Goal: Transaction & Acquisition: Book appointment/travel/reservation

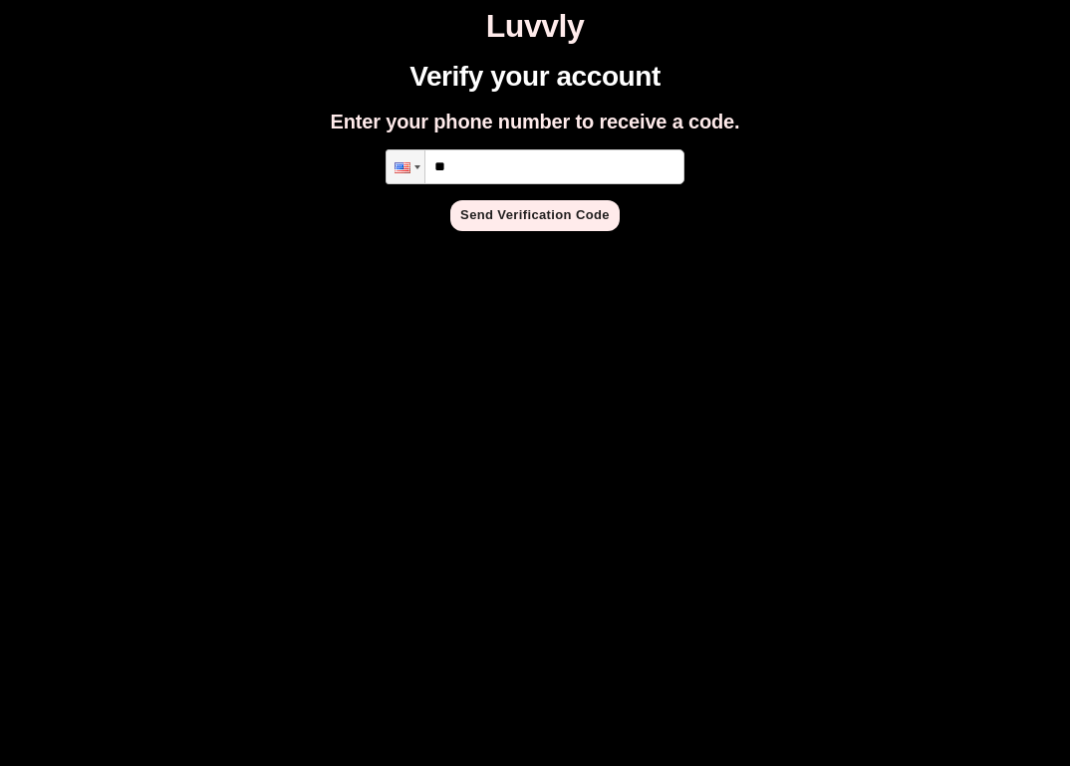
click at [561, 149] on input "**" at bounding box center [534, 166] width 299 height 35
click at [545, 173] on input "**" at bounding box center [534, 166] width 299 height 35
type input "**********"
click at [484, 211] on button "Send Verification Code" at bounding box center [534, 215] width 169 height 31
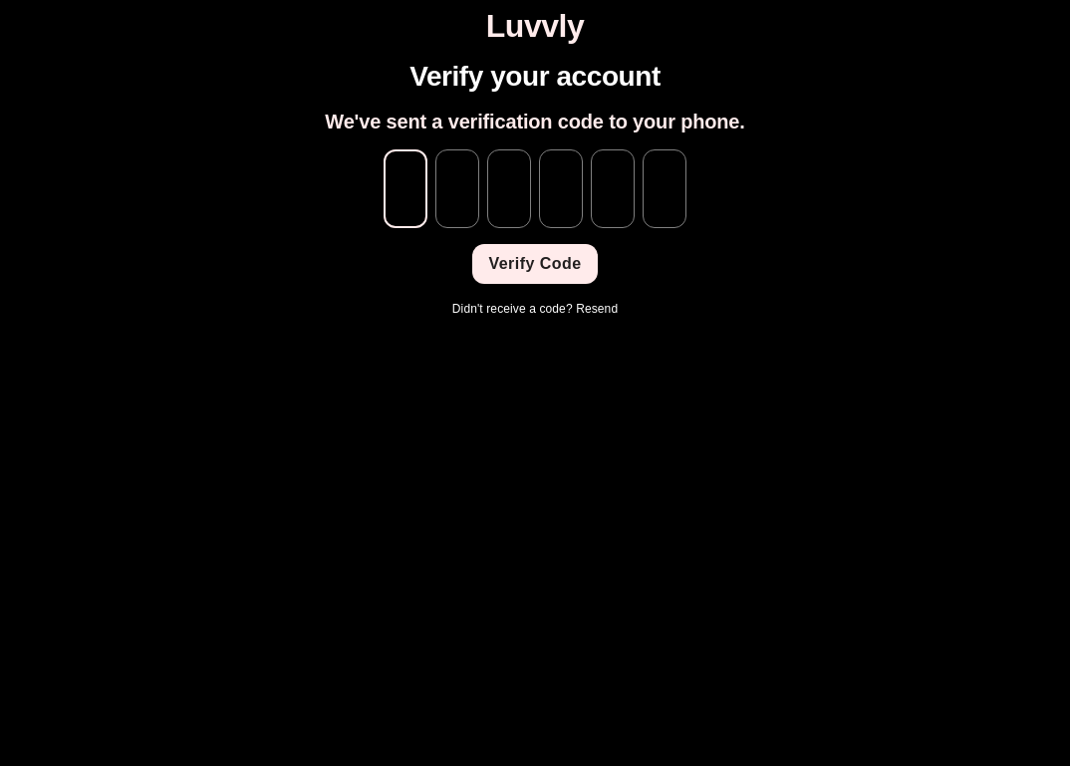
type input "*"
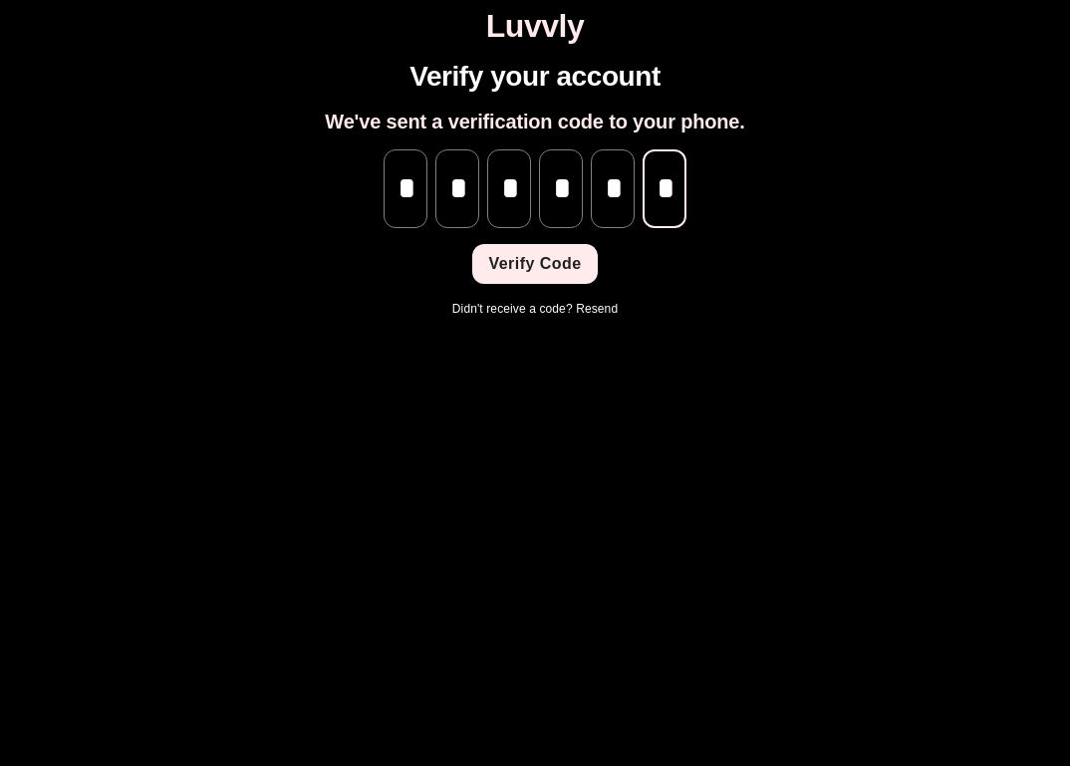
scroll to position [0, 1]
type input "*"
click at [515, 280] on button "Verify Code" at bounding box center [534, 264] width 124 height 40
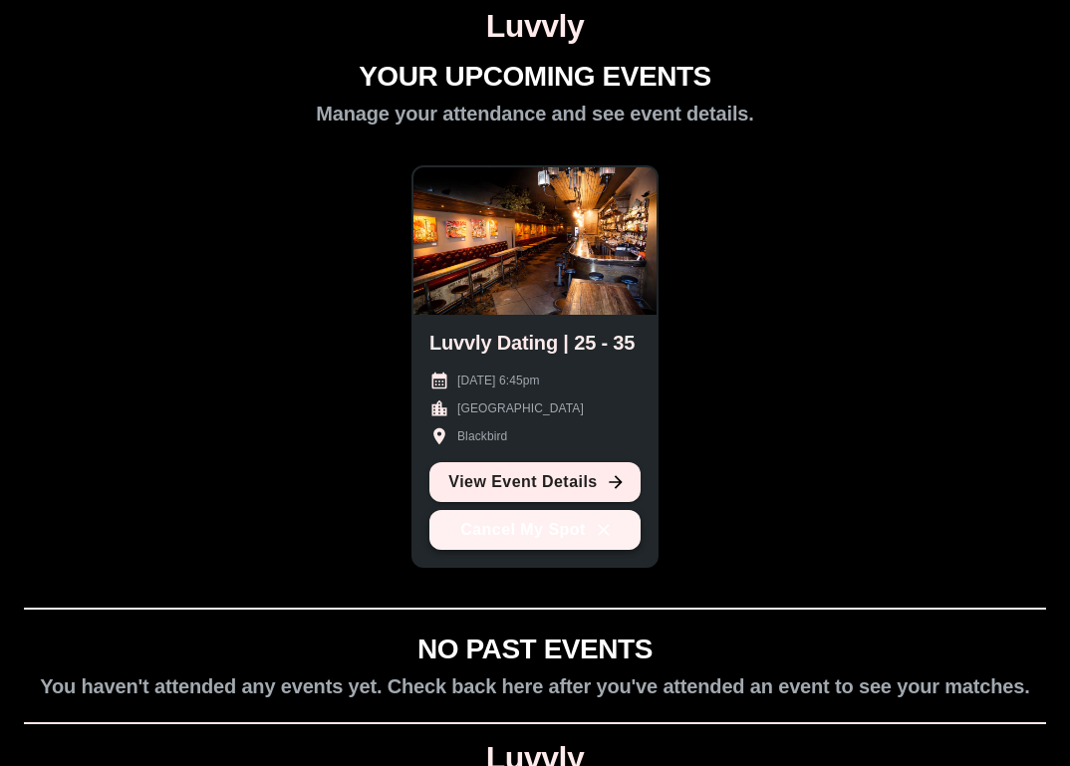
click at [606, 535] on icon "button" at bounding box center [604, 530] width 20 height 20
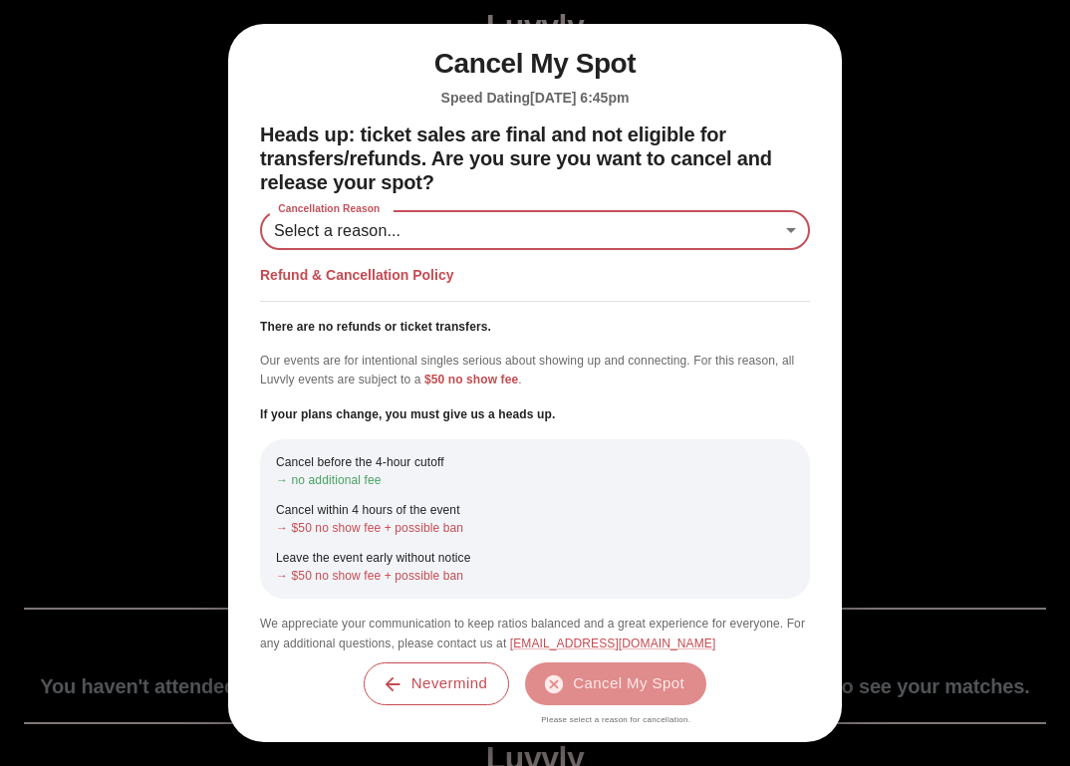
click at [454, 224] on body "Luvvly YOUR UPCOMING EVENTS Manage your attendance and see event details. Luvvl…" at bounding box center [535, 433] width 1054 height 851
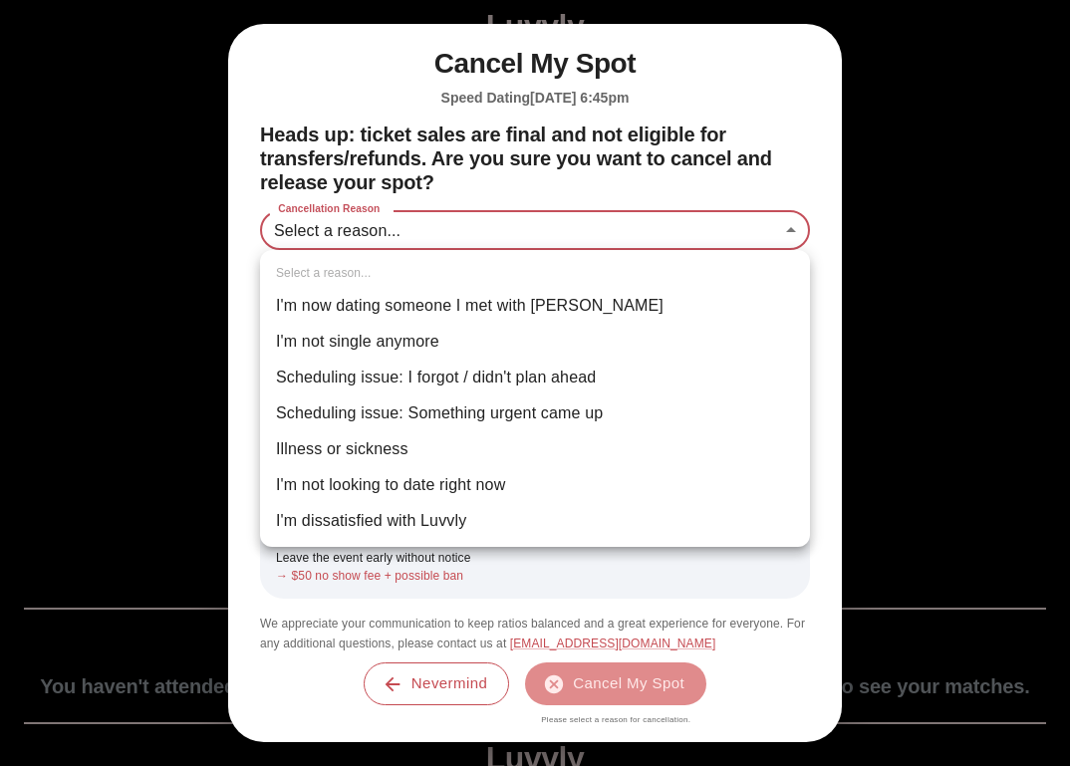
click at [481, 190] on div at bounding box center [535, 383] width 1070 height 766
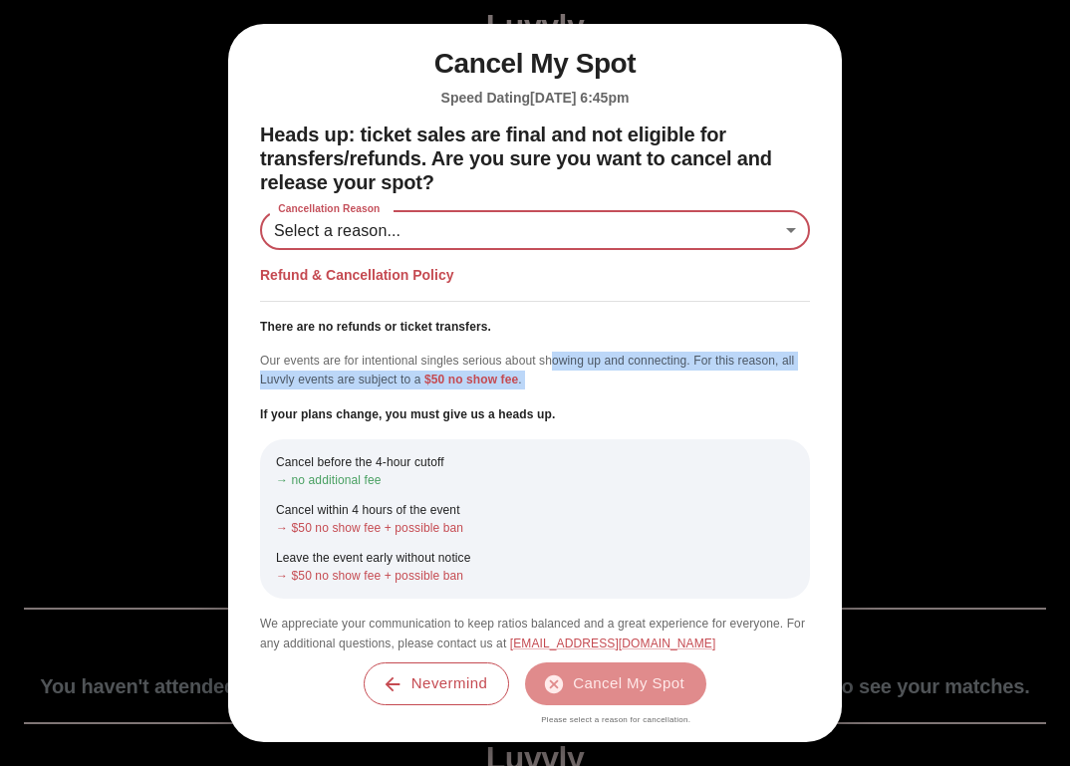
drag, startPoint x: 549, startPoint y: 358, endPoint x: 569, endPoint y: 404, distance: 50.9
click at [569, 404] on div "Refund & Cancellation Policy There are no refunds or ticket transfers. Our even…" at bounding box center [535, 459] width 550 height 386
click at [569, 405] on p "If your plans change, you must give us a heads up." at bounding box center [535, 414] width 550 height 18
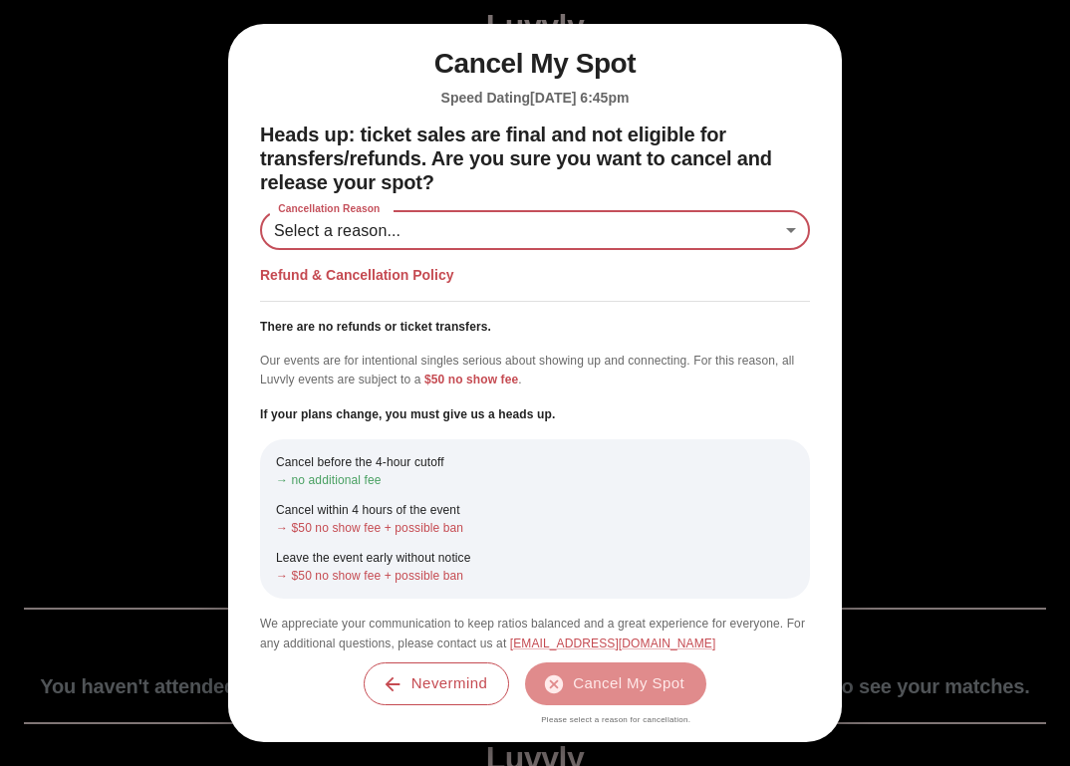
click at [523, 416] on p "If your plans change, you must give us a heads up." at bounding box center [535, 414] width 550 height 18
click at [577, 415] on p "If your plans change, you must give us a heads up." at bounding box center [535, 414] width 550 height 18
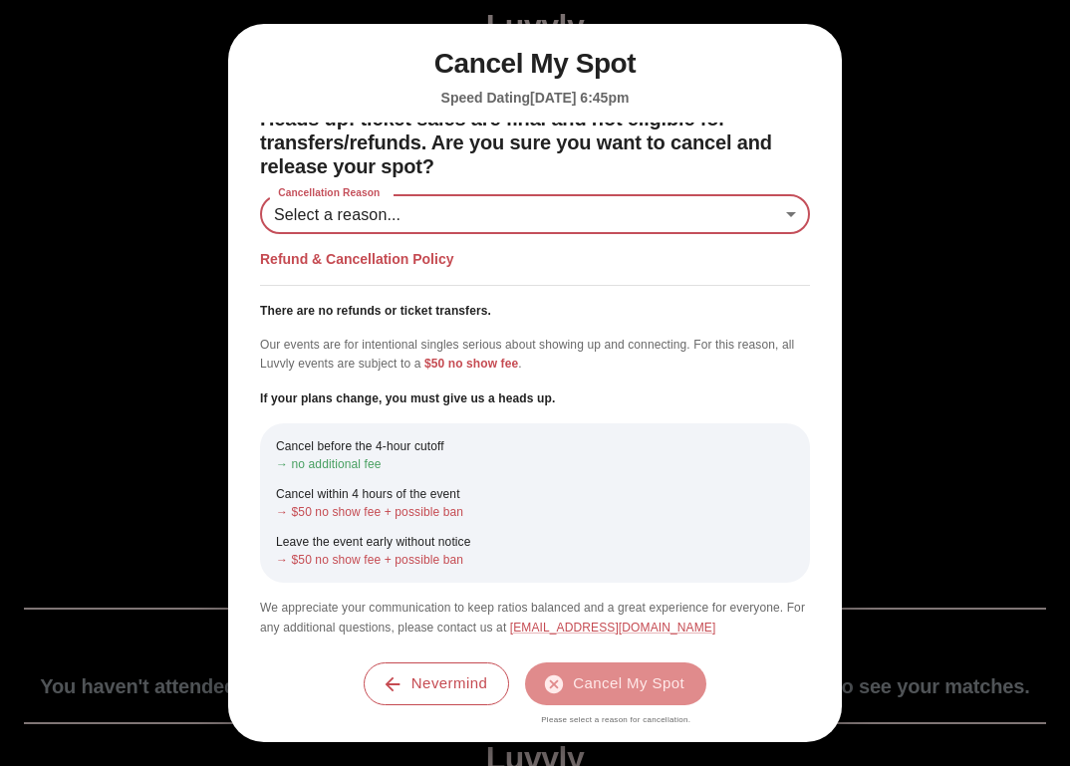
scroll to position [18, 0]
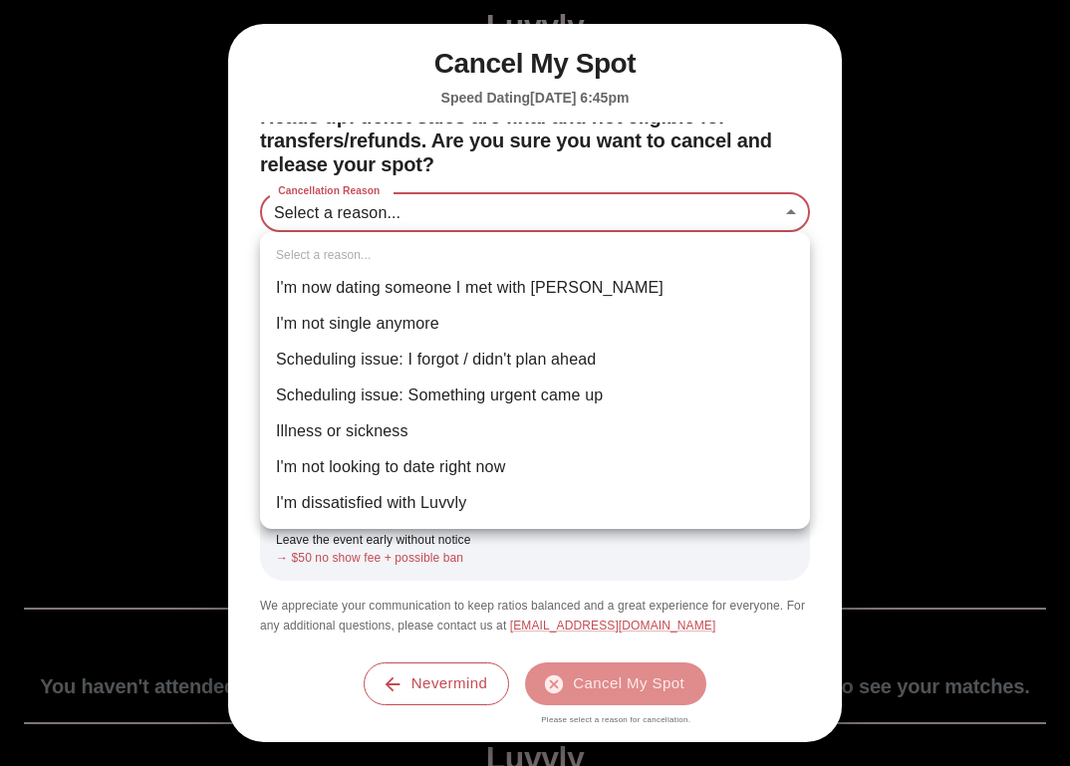
click at [499, 220] on body "Luvvly YOUR UPCOMING EVENTS Manage your attendance and see event details. Luvvl…" at bounding box center [535, 433] width 1054 height 851
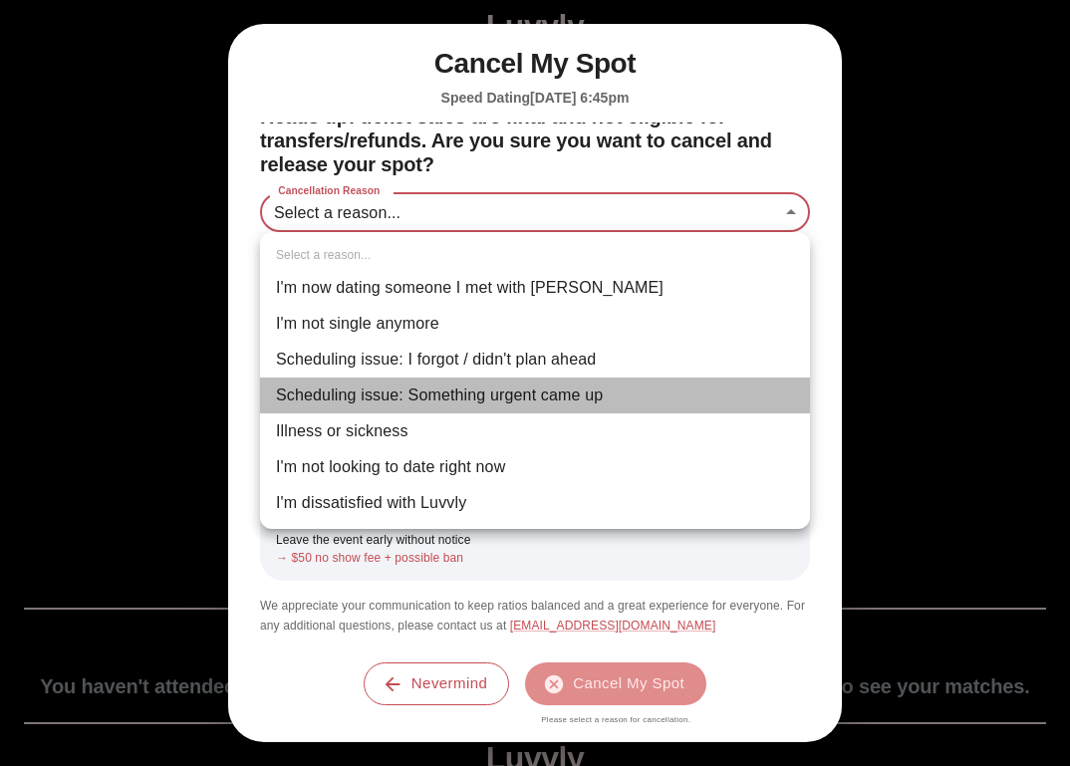
click at [514, 402] on li "Scheduling issue: Something urgent came up" at bounding box center [535, 395] width 550 height 36
type input "**********"
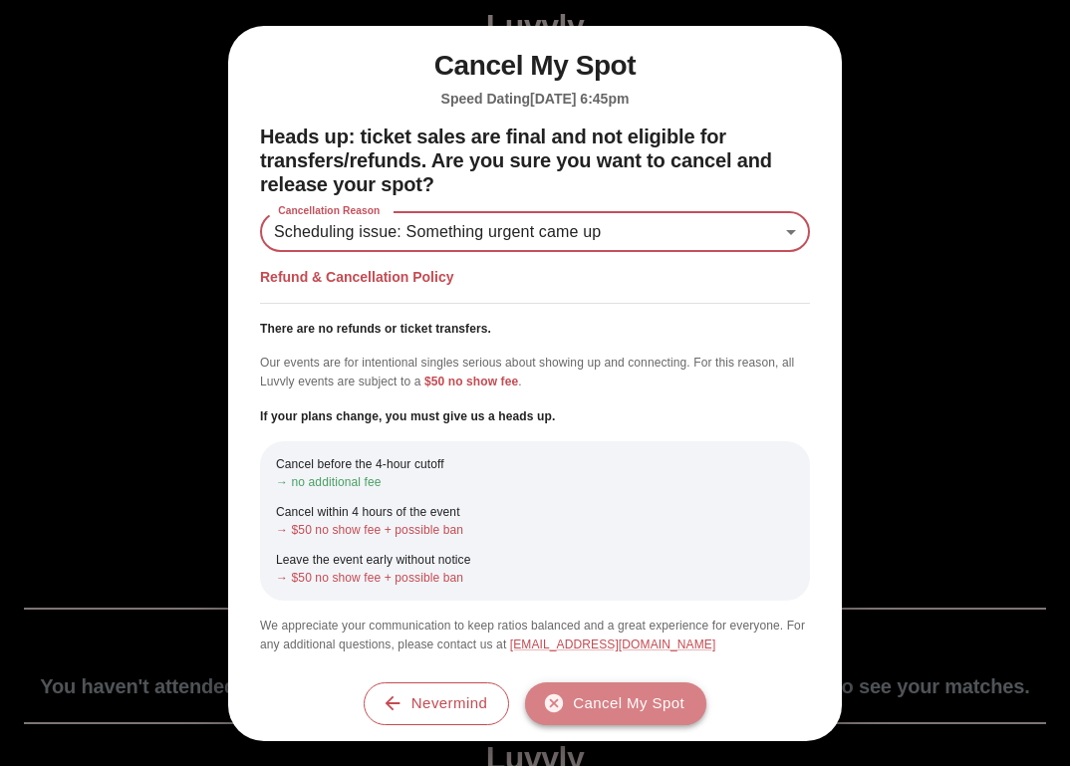
click at [612, 709] on button "Cancel My Spot" at bounding box center [615, 703] width 181 height 42
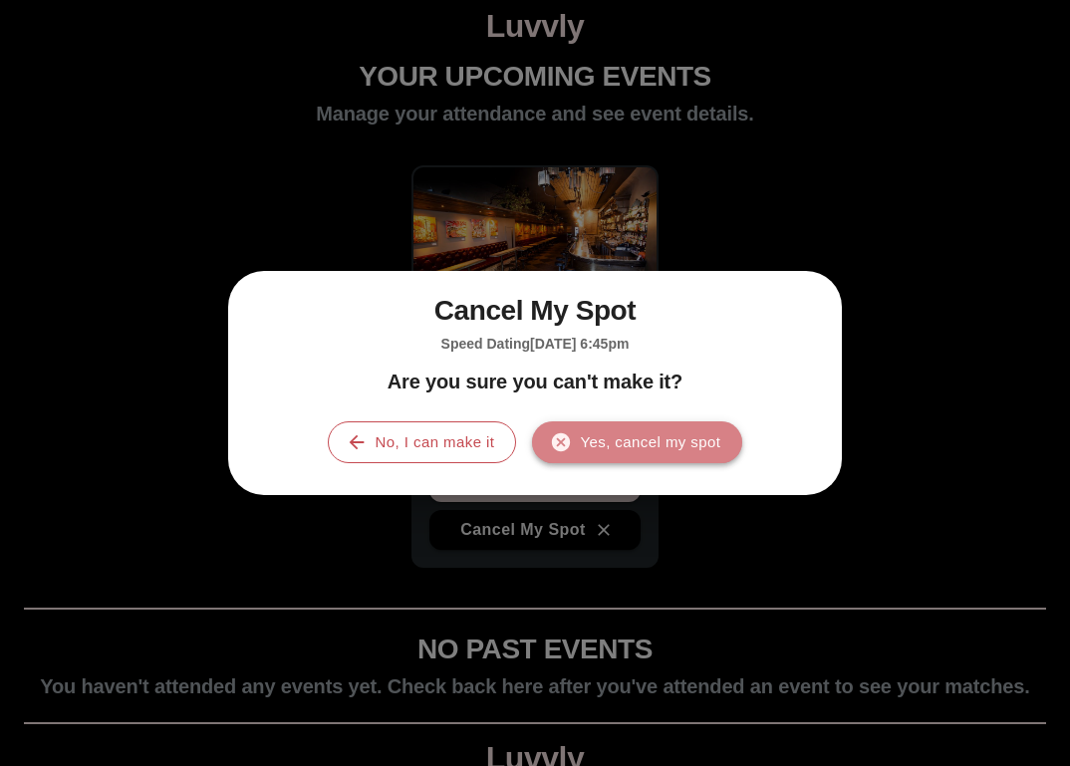
click at [585, 451] on button "Yes, cancel my spot" at bounding box center [637, 442] width 210 height 42
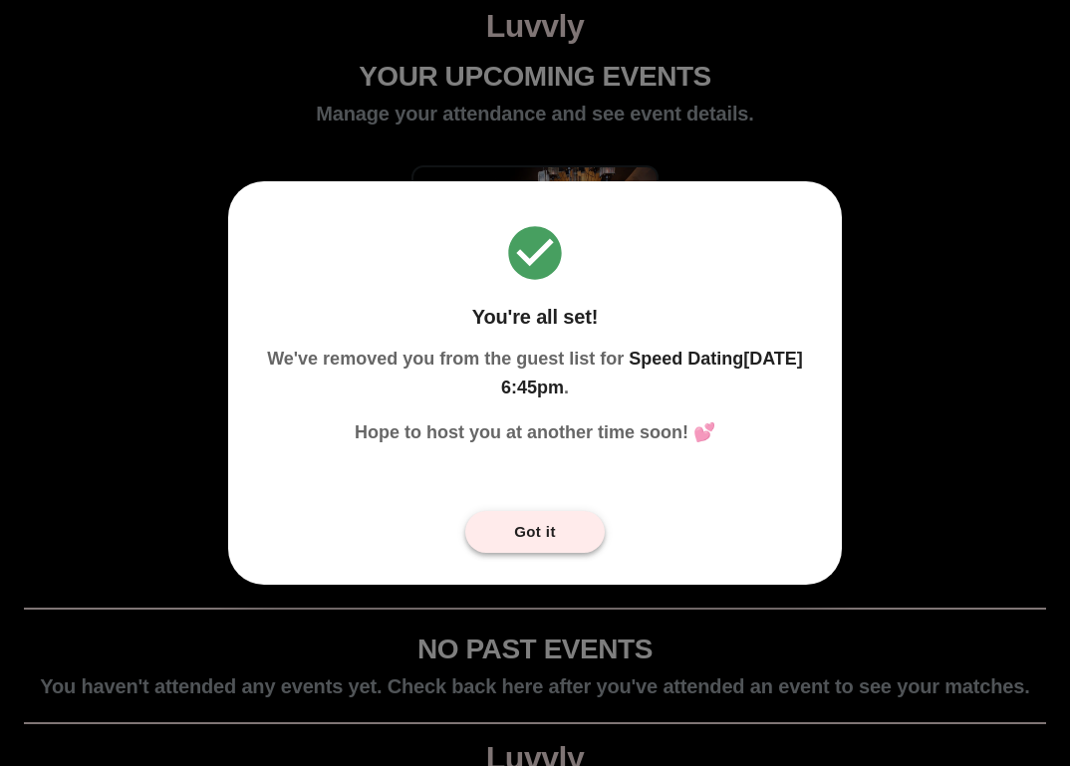
click at [557, 531] on button "Got it" at bounding box center [534, 532] width 139 height 42
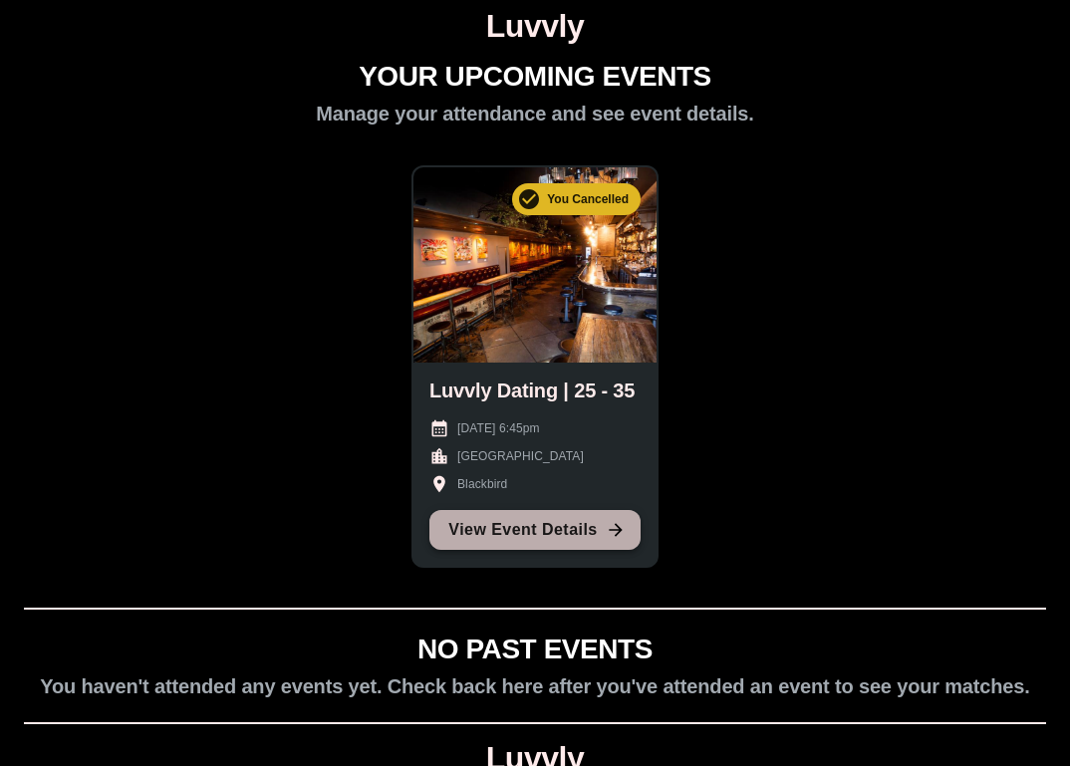
click at [615, 540] on link "View Event Details" at bounding box center [534, 530] width 211 height 40
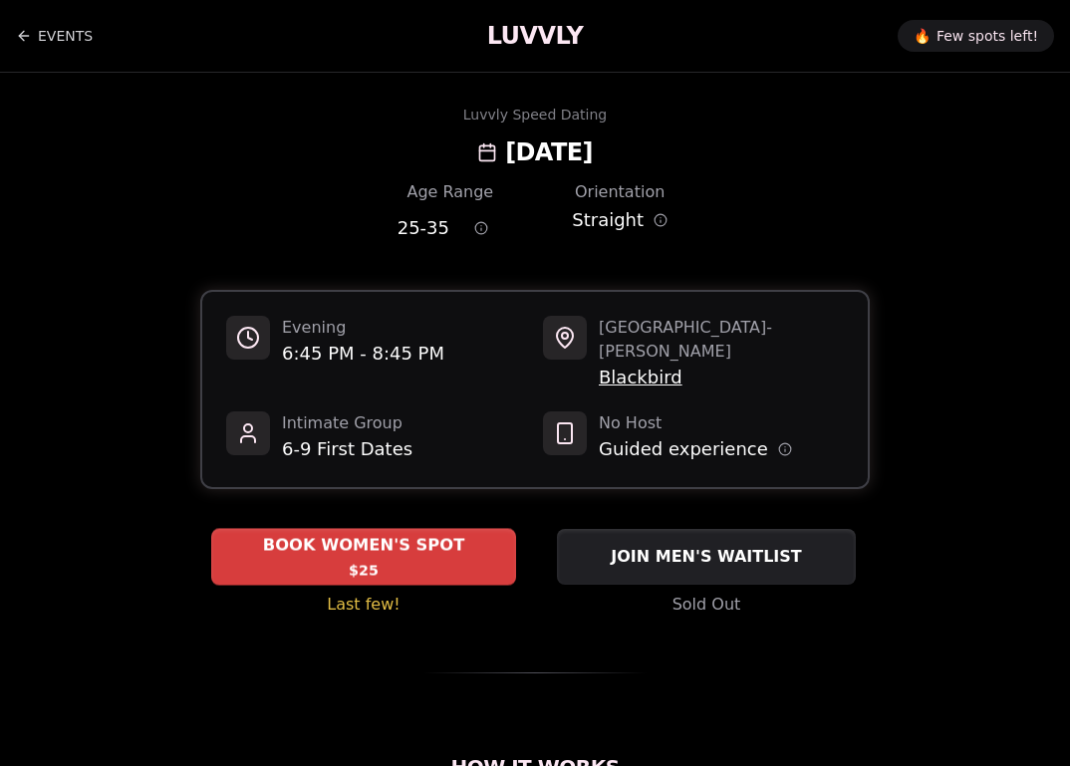
click at [475, 529] on div "BOOK WOMEN'S SPOT $25" at bounding box center [363, 556] width 305 height 55
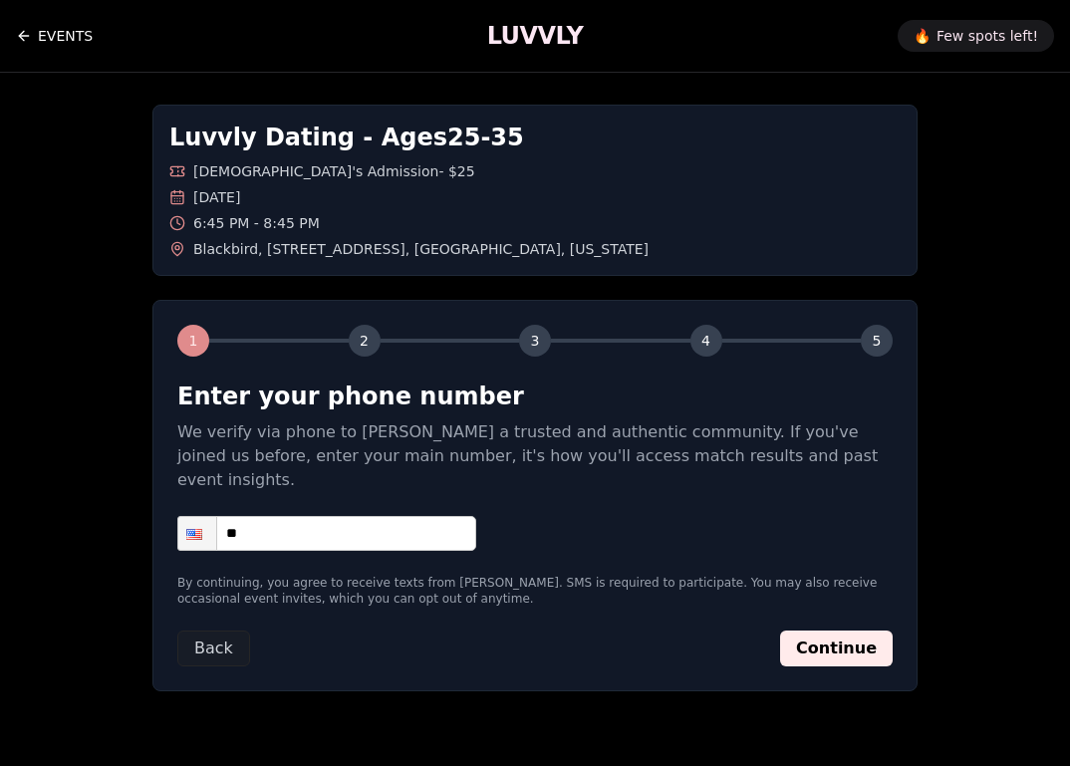
click at [52, 36] on link "EVENTS" at bounding box center [54, 36] width 77 height 40
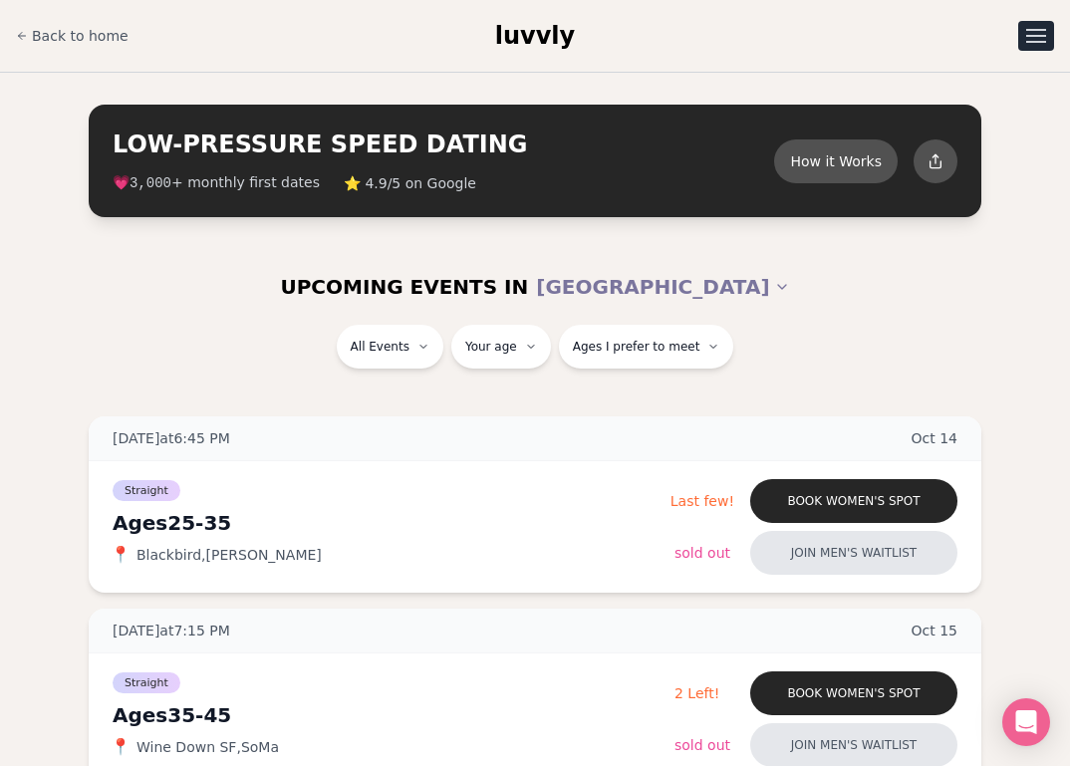
click at [1042, 42] on div "Open menu" at bounding box center [1036, 42] width 20 height 2
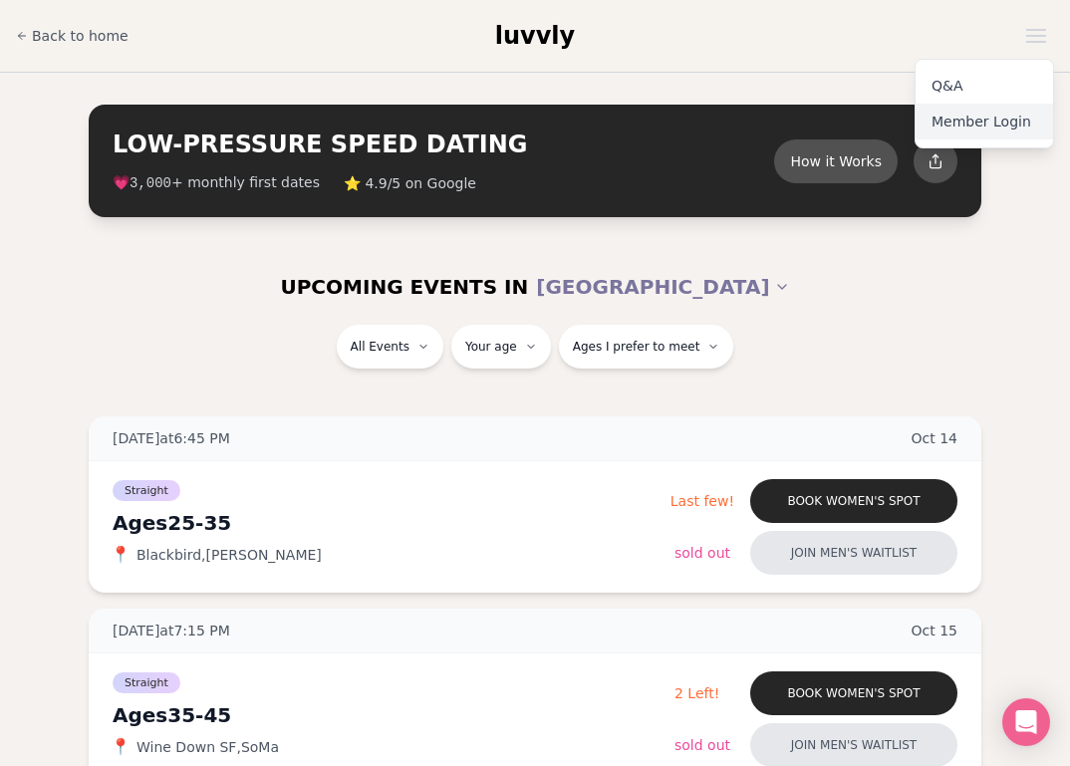
click at [985, 125] on link "Member Login" at bounding box center [983, 122] width 137 height 36
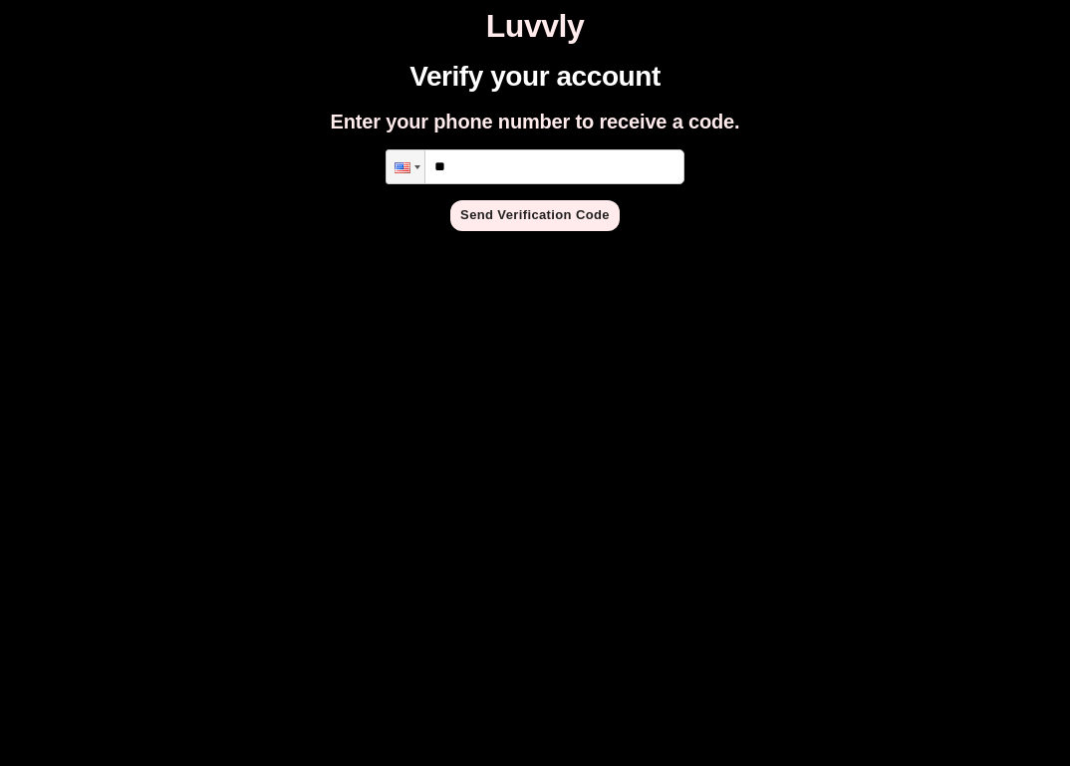
click at [599, 161] on input "**" at bounding box center [534, 166] width 299 height 35
type input "**********"
click at [585, 220] on button "Send Verification Code" at bounding box center [534, 215] width 169 height 31
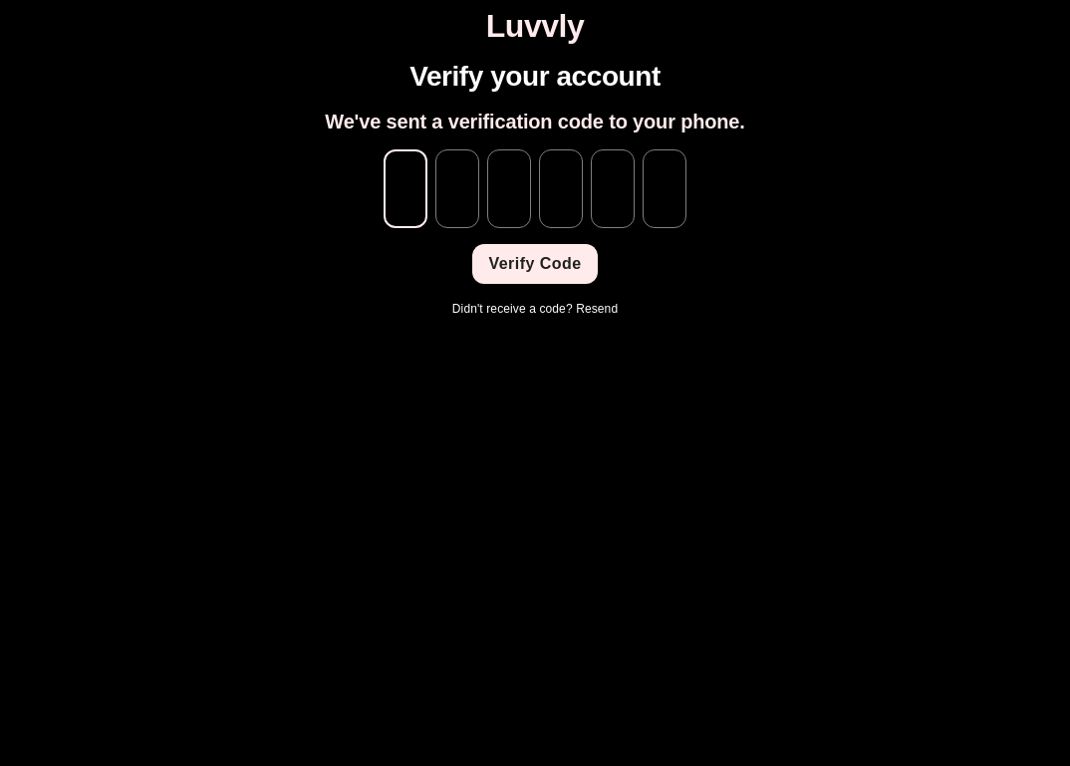
click at [426, 196] on input "tel" at bounding box center [405, 188] width 44 height 79
click at [408, 196] on input "tel" at bounding box center [405, 188] width 44 height 79
click at [391, 326] on html "Luvvly Verify your account We've sent a verification code to your phone. ​ ​ ​ …" at bounding box center [535, 163] width 1070 height 326
click at [412, 194] on input "tel" at bounding box center [405, 188] width 44 height 79
type input "*"
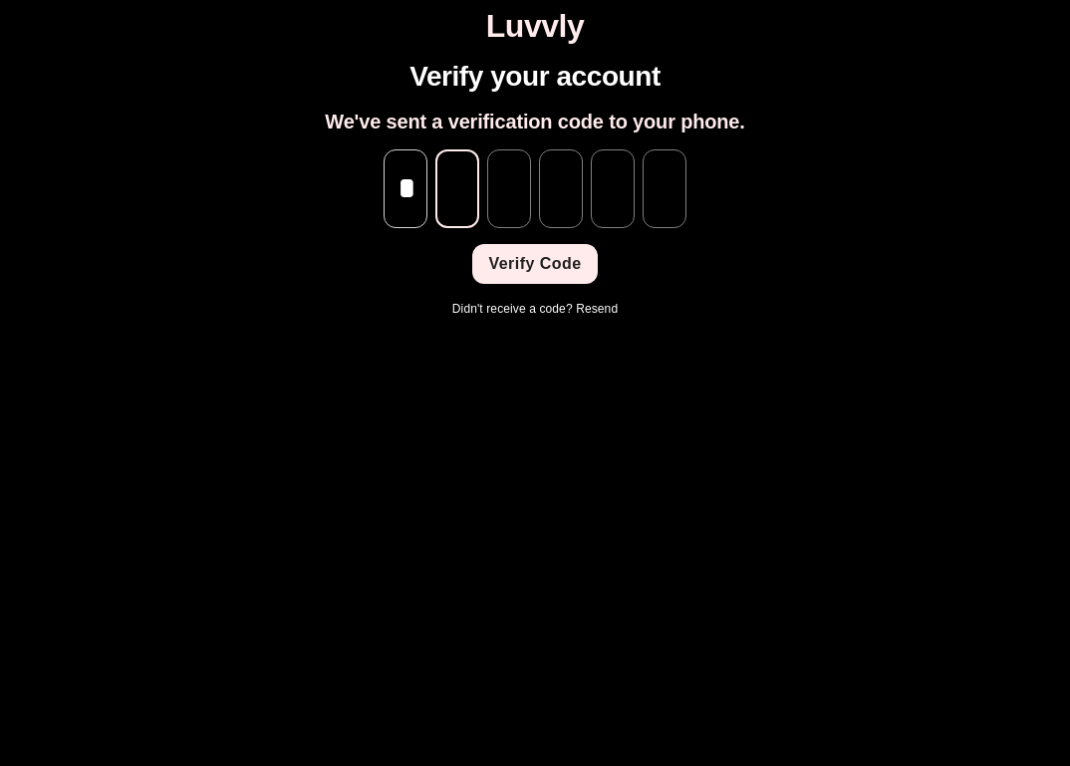
type input "*"
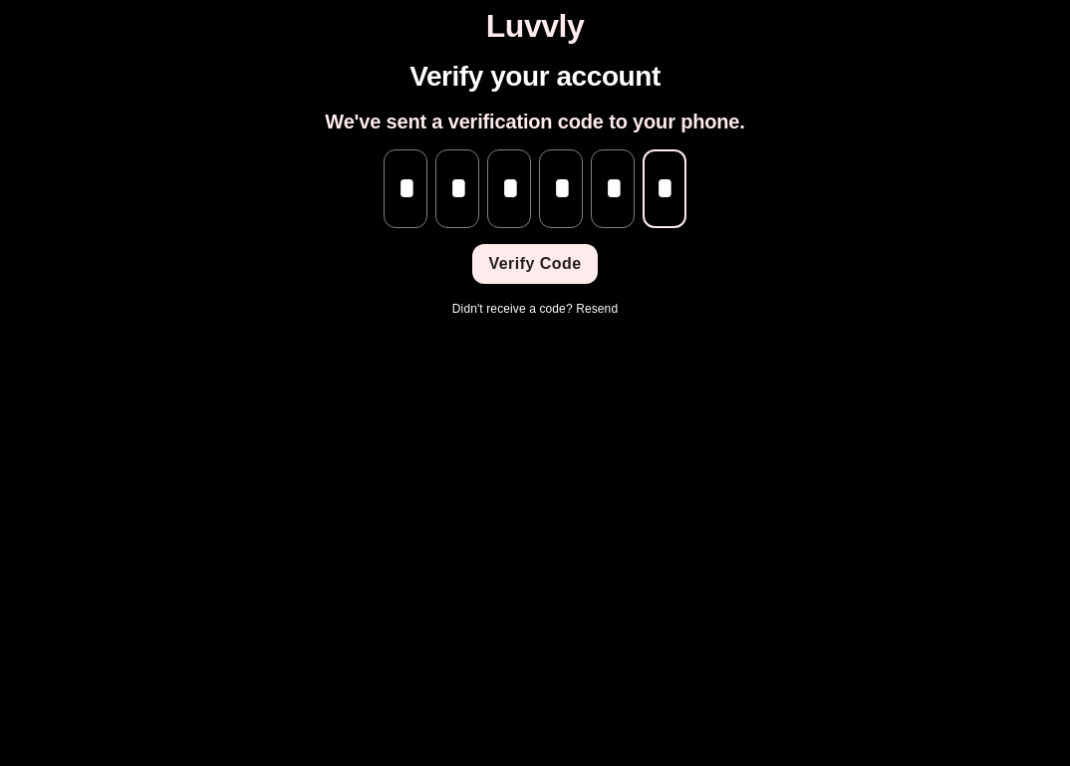
type input "*"
click at [508, 262] on button "Verify Code" at bounding box center [534, 264] width 124 height 40
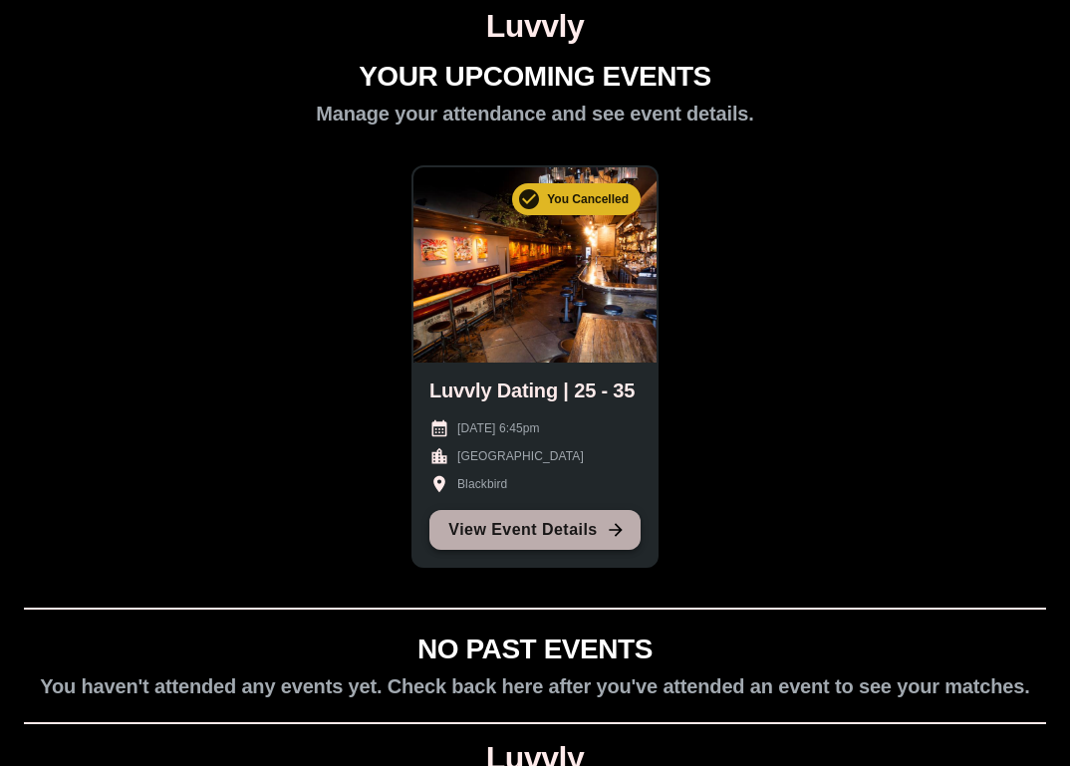
click at [577, 532] on link "View Event Details" at bounding box center [534, 530] width 211 height 40
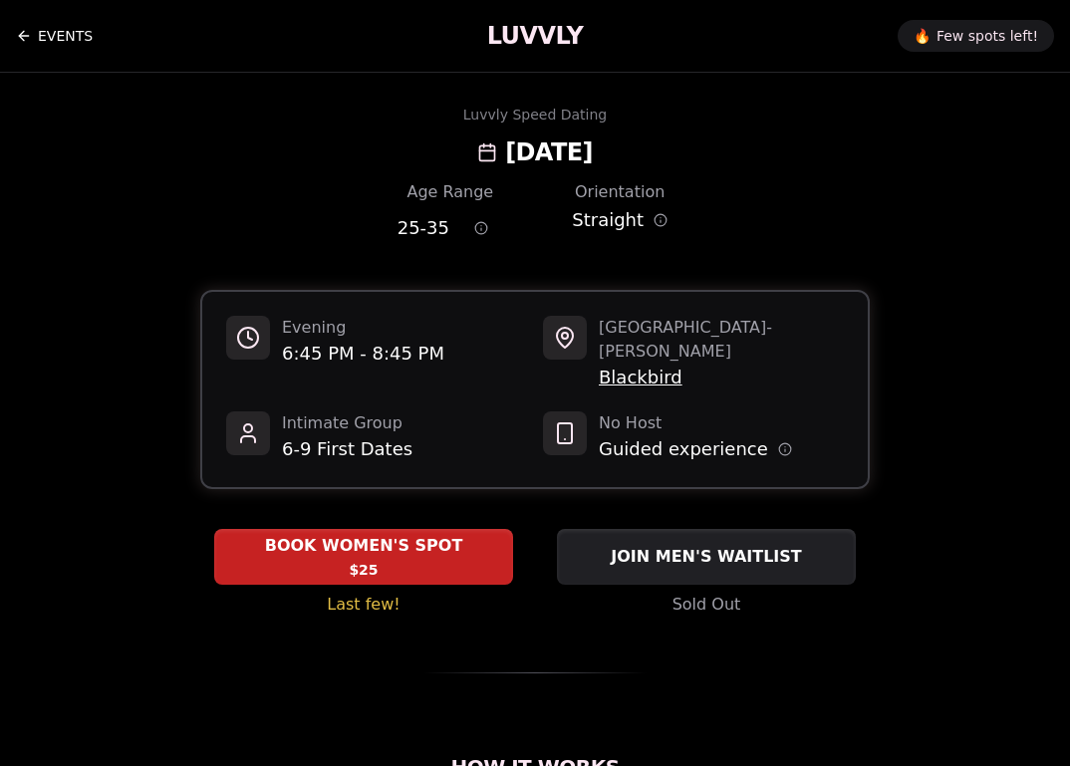
click at [55, 21] on link "EVENTS" at bounding box center [54, 36] width 77 height 40
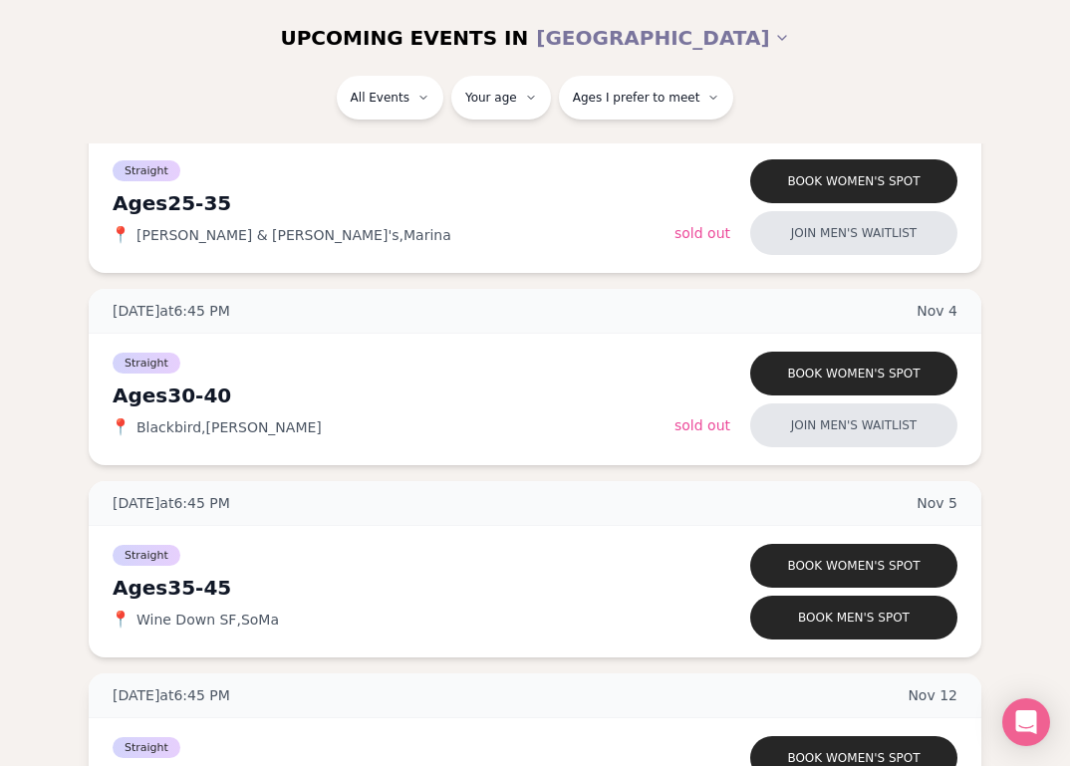
scroll to position [1922, 0]
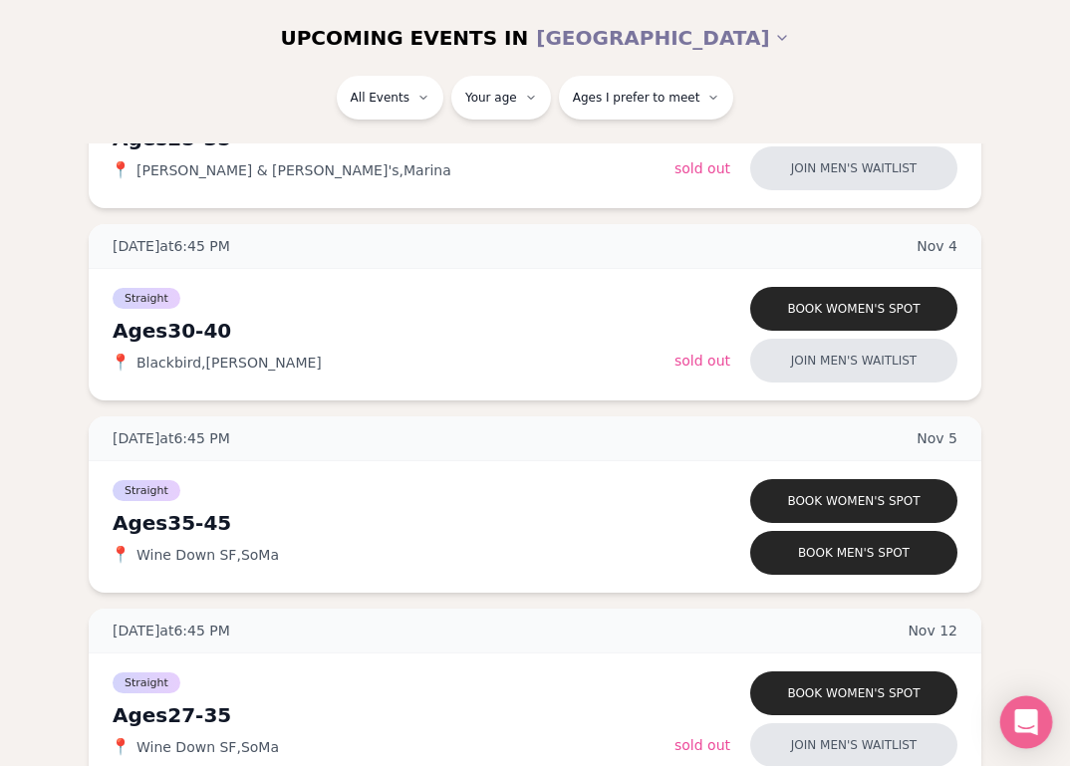
click at [1039, 727] on div "Open Intercom Messenger" at bounding box center [1026, 722] width 53 height 53
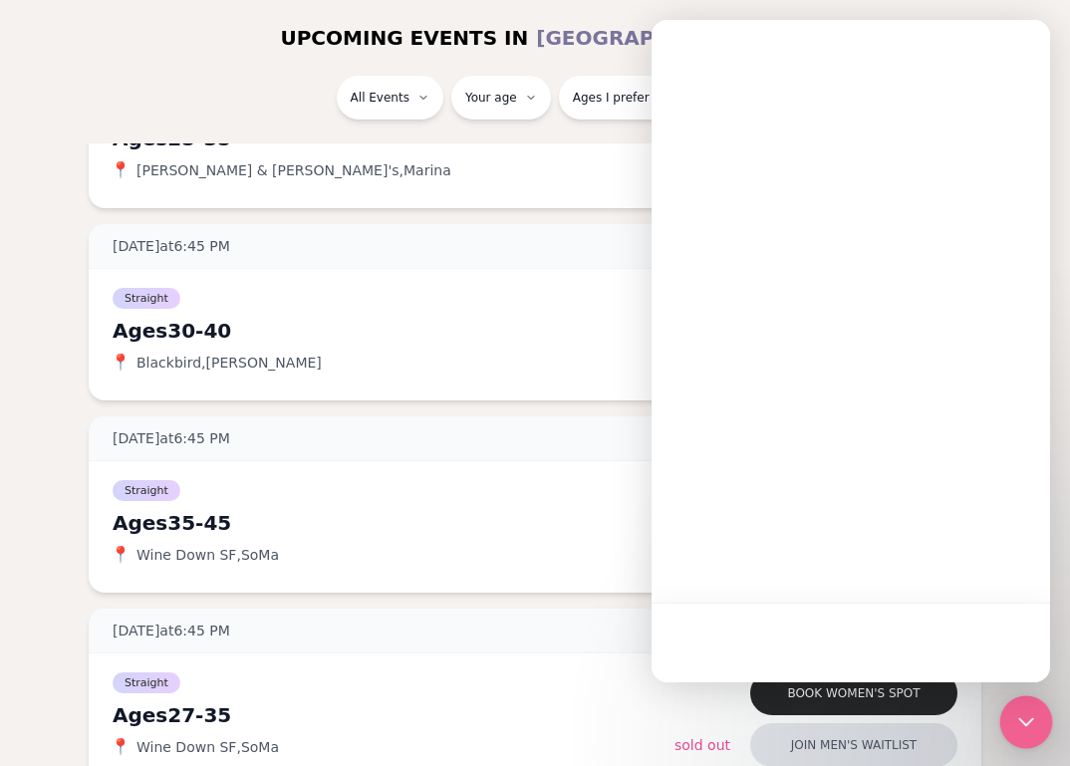
scroll to position [0, 0]
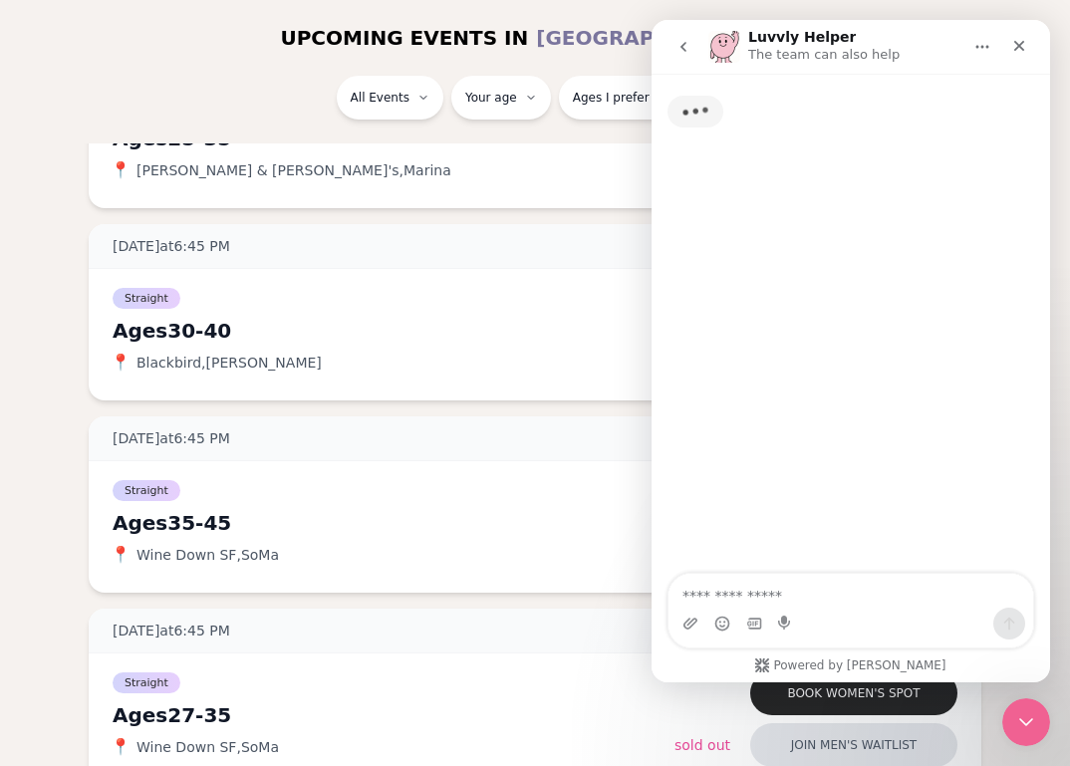
click at [838, 614] on div "Intercom messenger" at bounding box center [850, 623] width 364 height 32
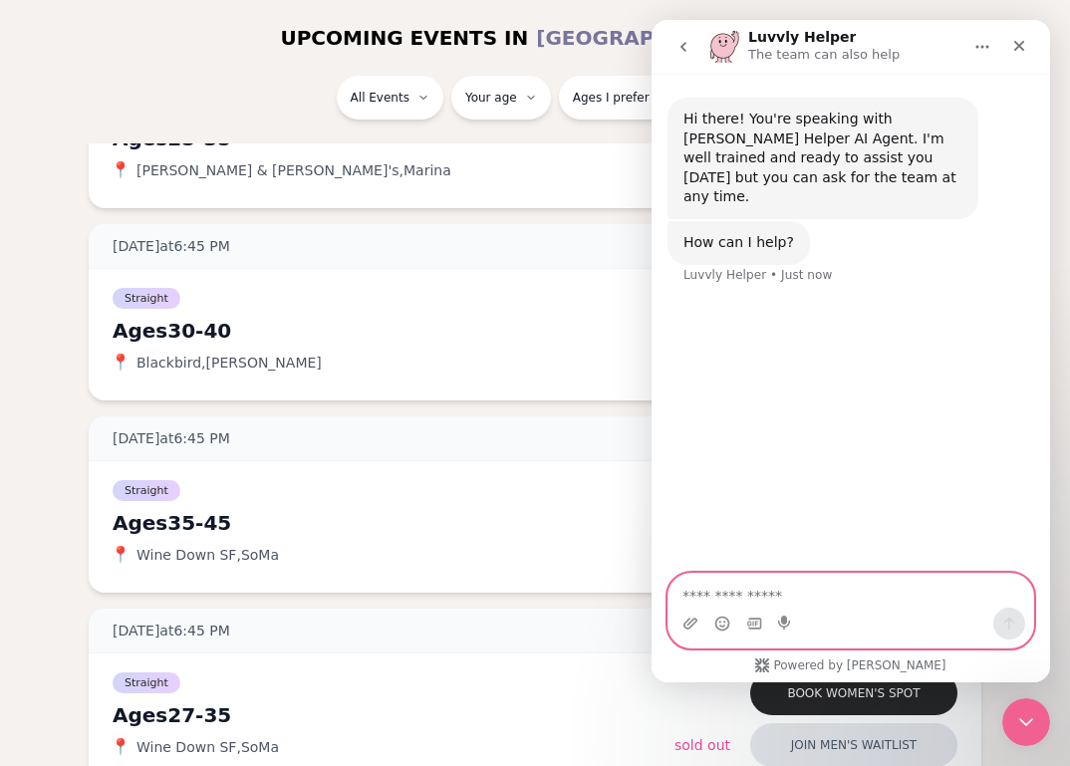
click at [801, 582] on textarea "Ask a question…" at bounding box center [850, 591] width 364 height 34
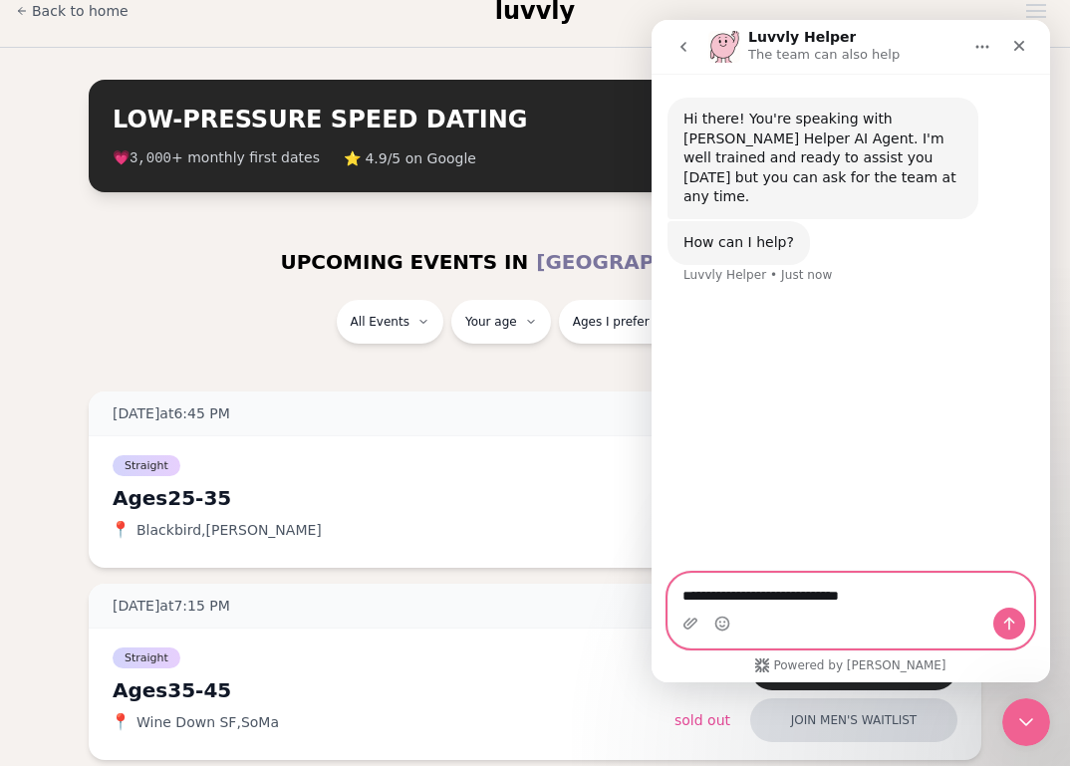
scroll to position [26, 0]
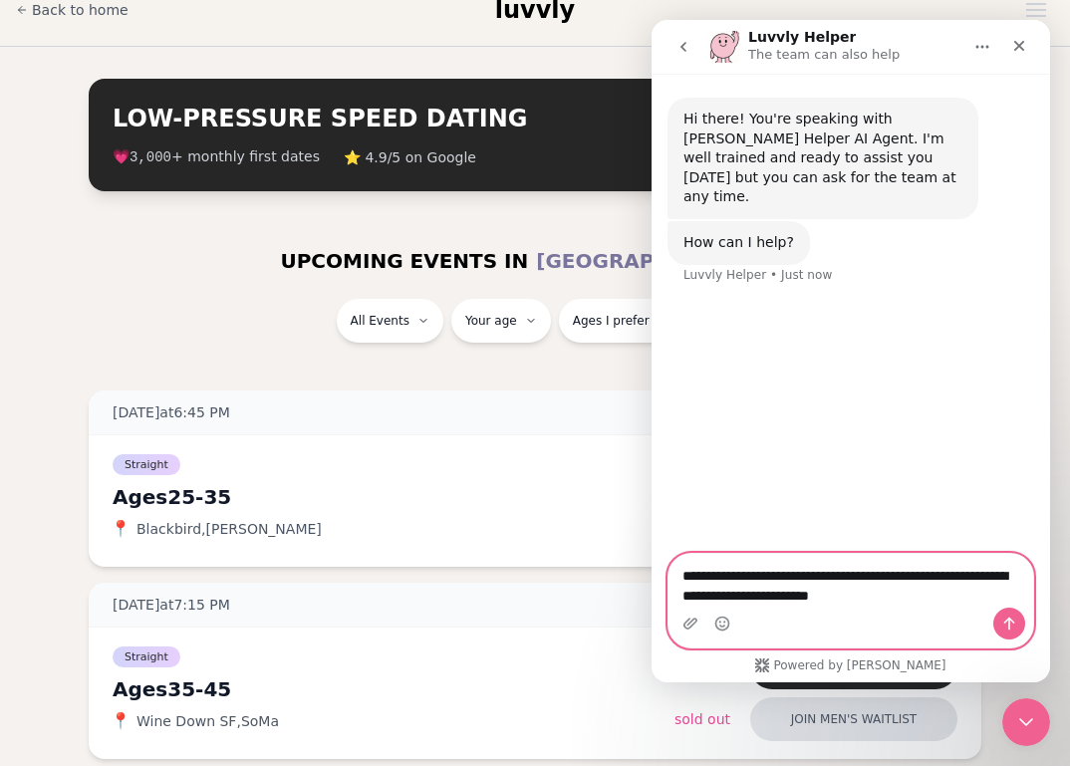
type textarea "**********"
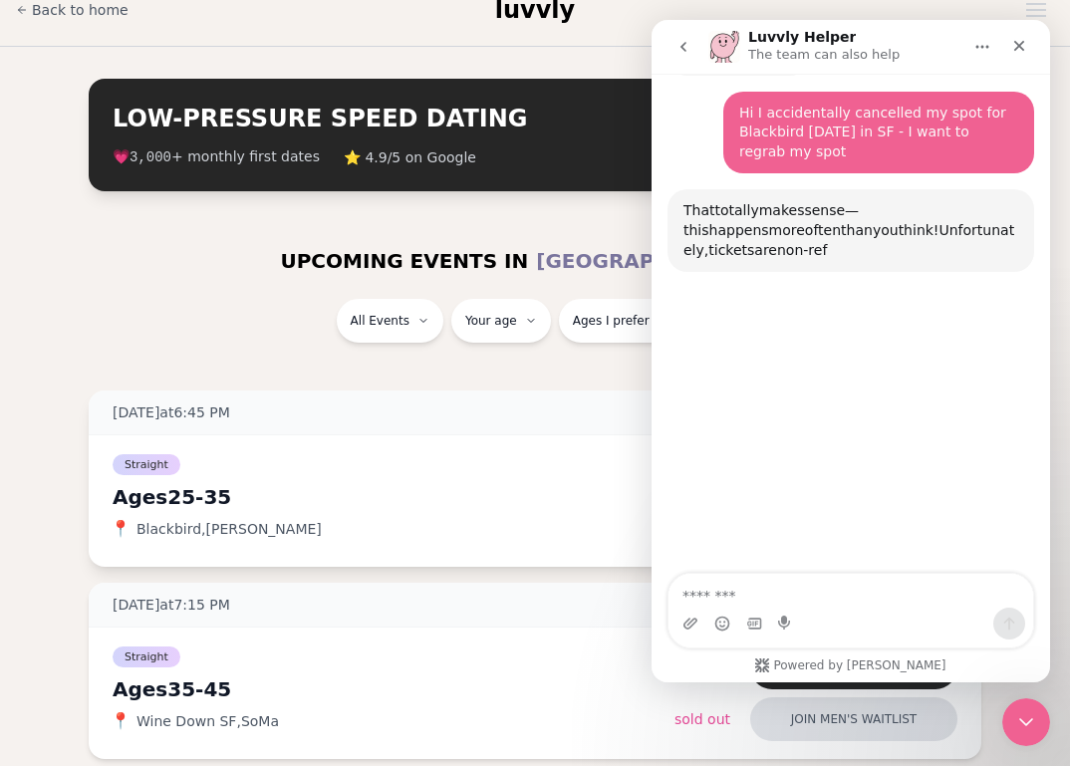
scroll to position [192, 0]
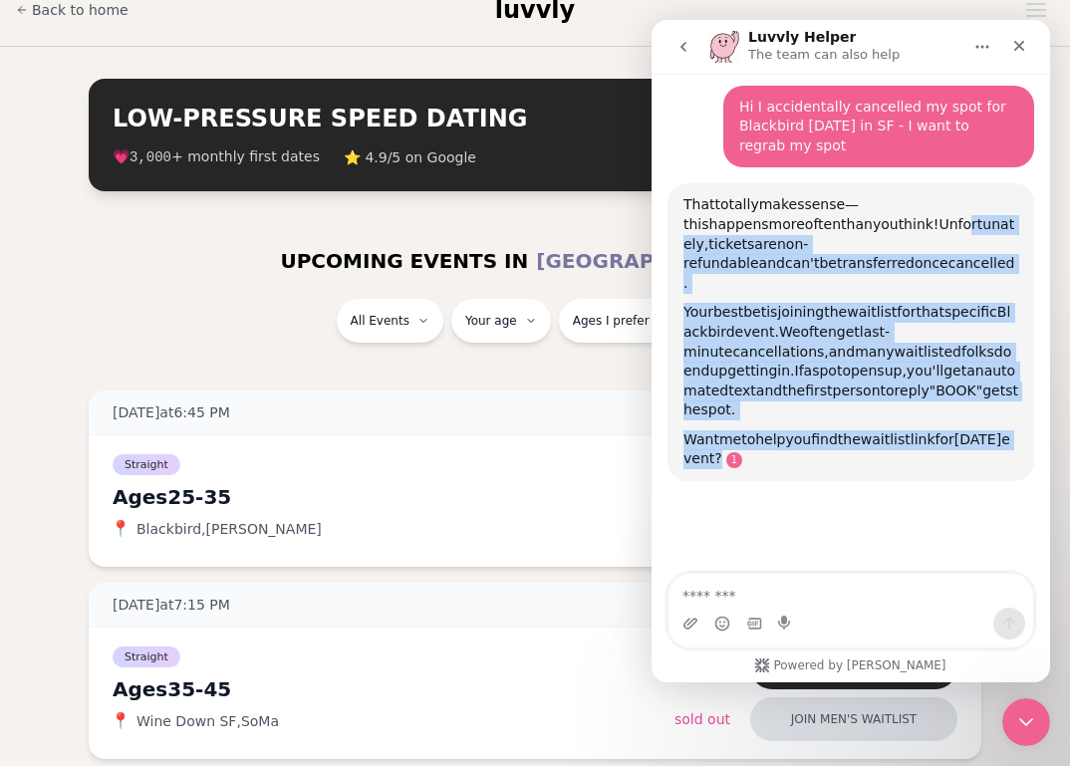
drag, startPoint x: 806, startPoint y: 202, endPoint x: 827, endPoint y: 407, distance: 206.2
click at [827, 407] on div "That totally makes sense—this happens more often than you think! Unfortunately,…" at bounding box center [850, 332] width 335 height 274
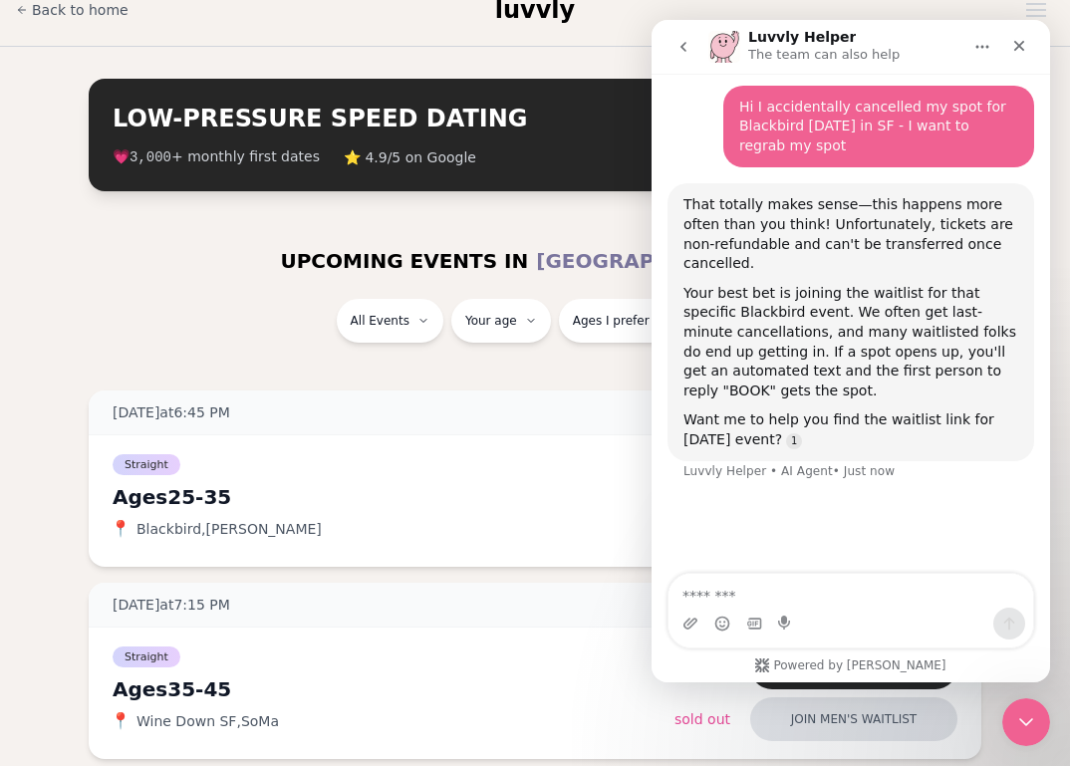
click at [843, 410] on div "Want me to help you find the waitlist link for tomorrow's event?" at bounding box center [850, 429] width 335 height 39
click at [363, 524] on div "📍 Blackbird , Castro" at bounding box center [392, 529] width 558 height 20
click at [358, 491] on div "Ages 25-35" at bounding box center [392, 497] width 558 height 28
click at [1014, 53] on icon "Close" at bounding box center [1019, 46] width 16 height 16
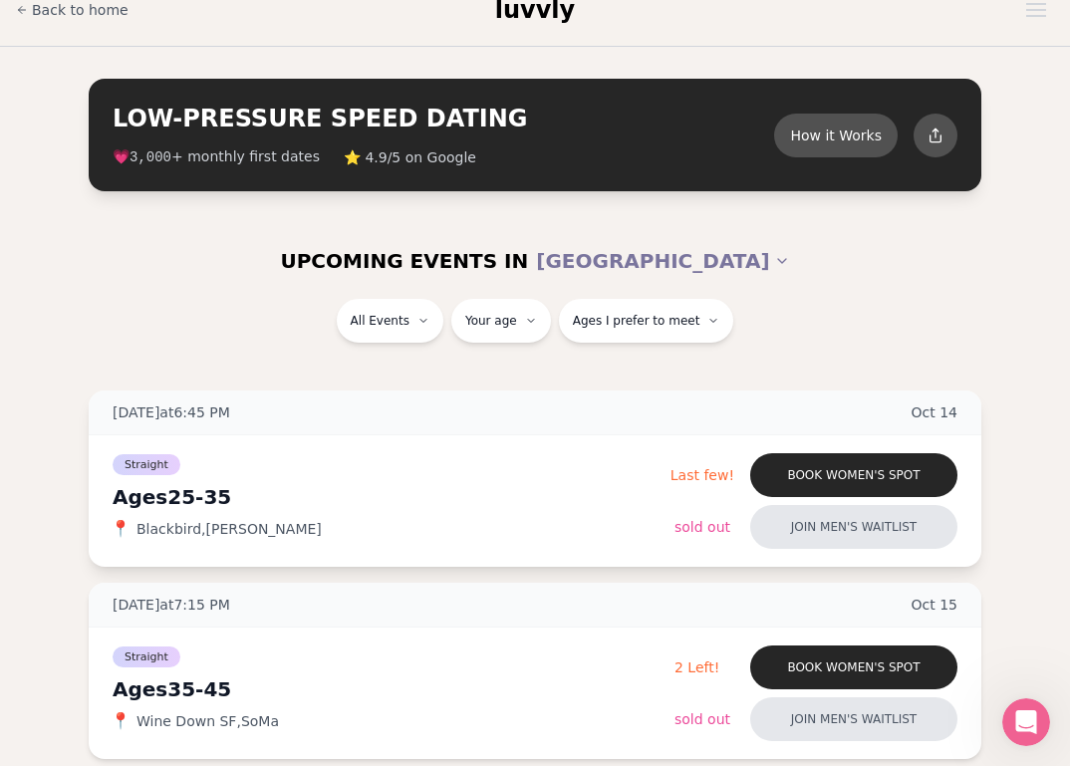
scroll to position [86, 0]
click at [922, 478] on button "Book women's spot" at bounding box center [853, 475] width 207 height 44
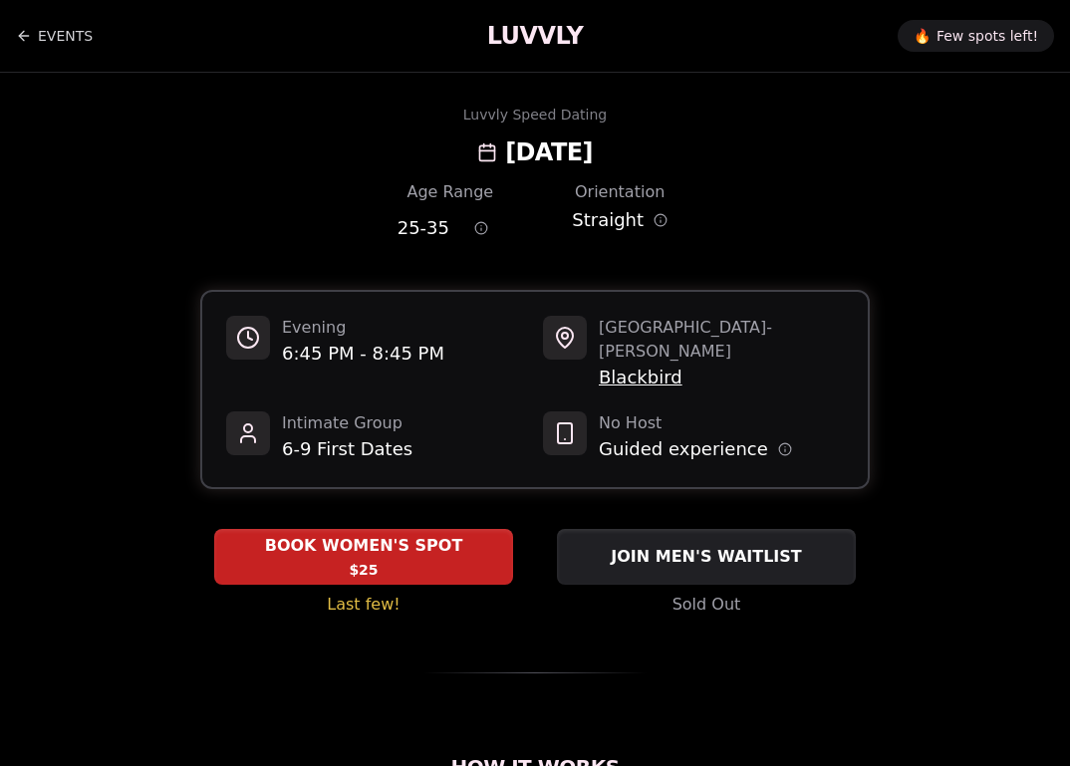
click at [383, 534] on span "BOOK WOMEN'S SPOT" at bounding box center [364, 546] width 206 height 24
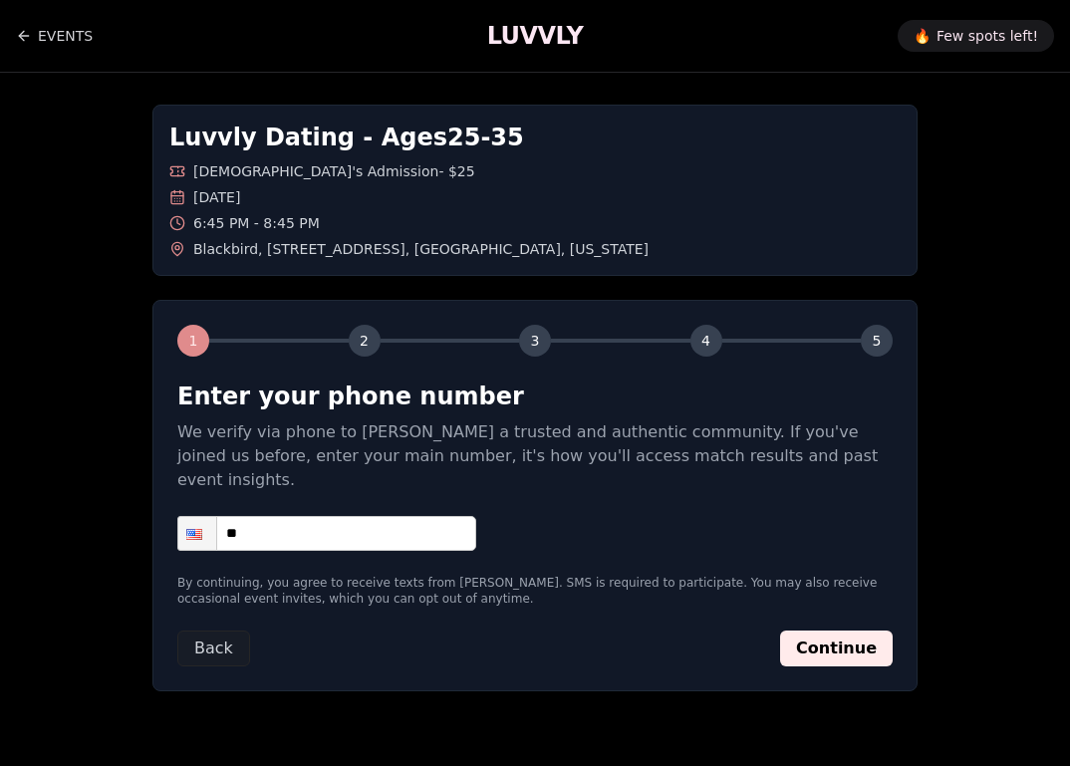
click at [383, 516] on input "**" at bounding box center [326, 533] width 299 height 35
type input "**********"
click at [816, 635] on button "Continue" at bounding box center [836, 648] width 113 height 36
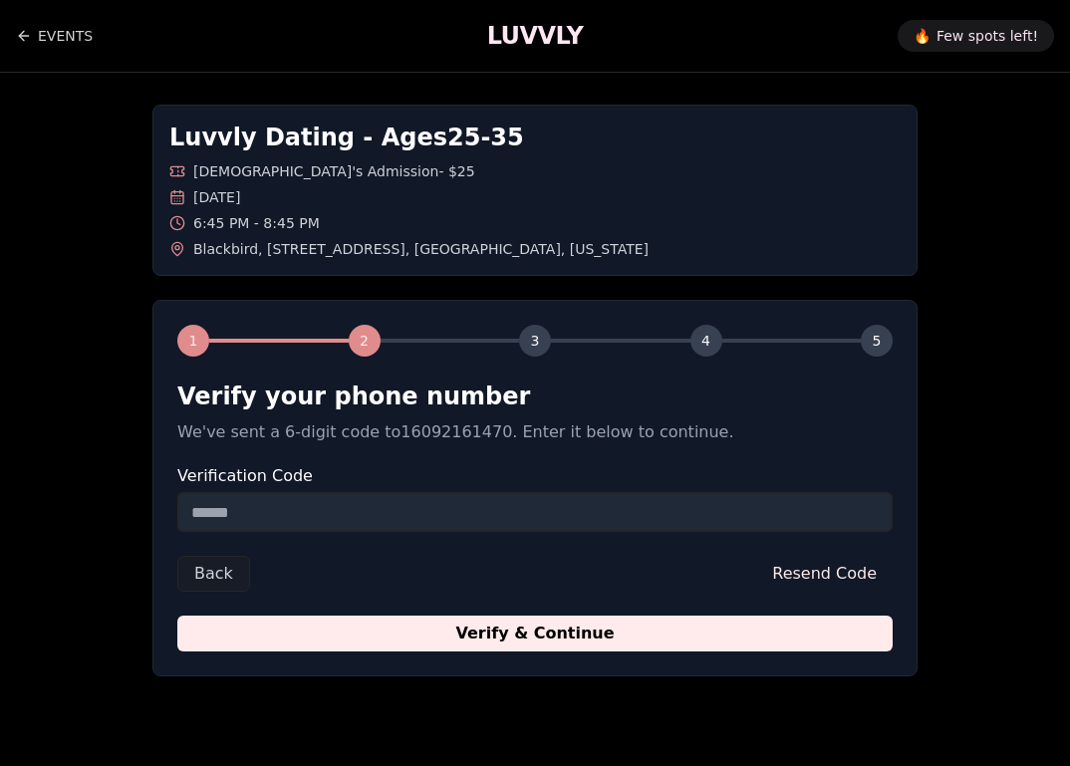
click at [458, 510] on input "Verification Code" at bounding box center [534, 512] width 715 height 40
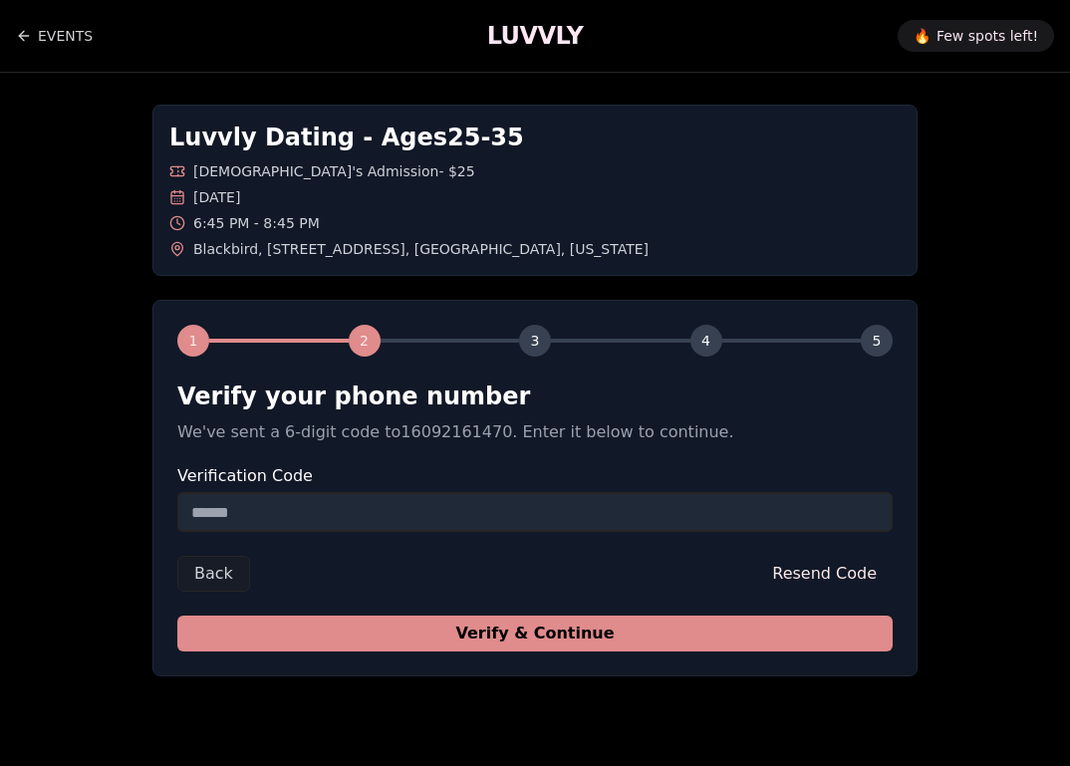
click at [582, 626] on button "Verify & Continue" at bounding box center [534, 633] width 715 height 36
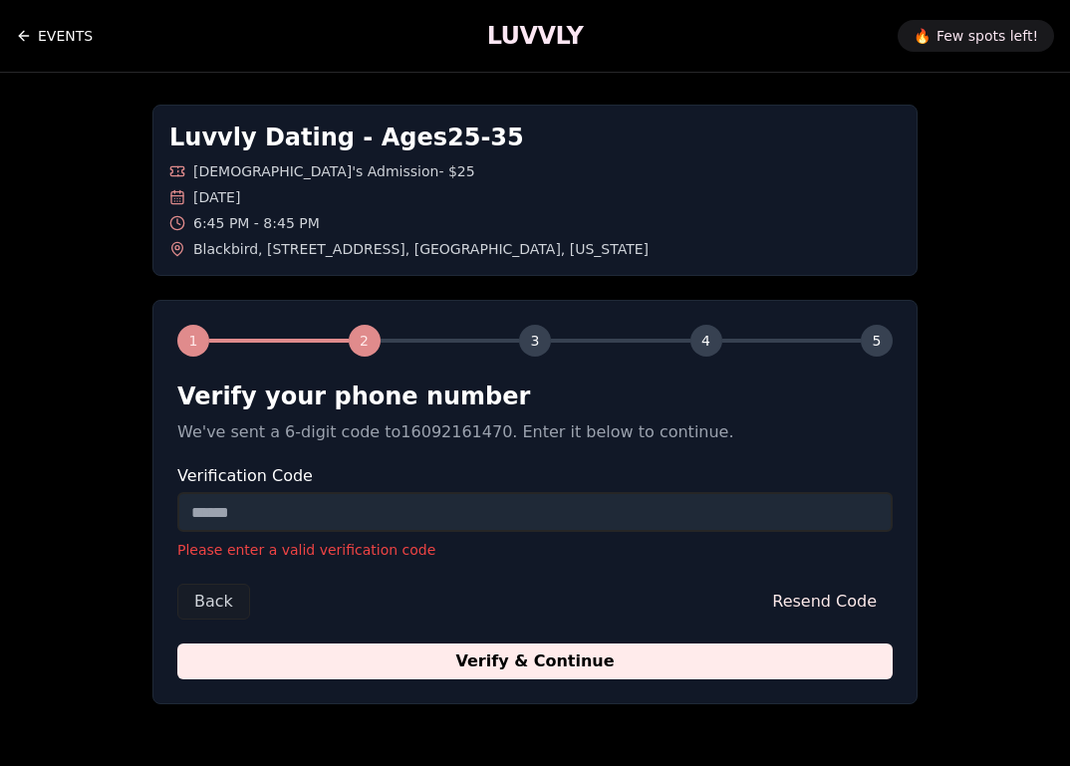
click at [54, 31] on link "EVENTS" at bounding box center [54, 36] width 77 height 40
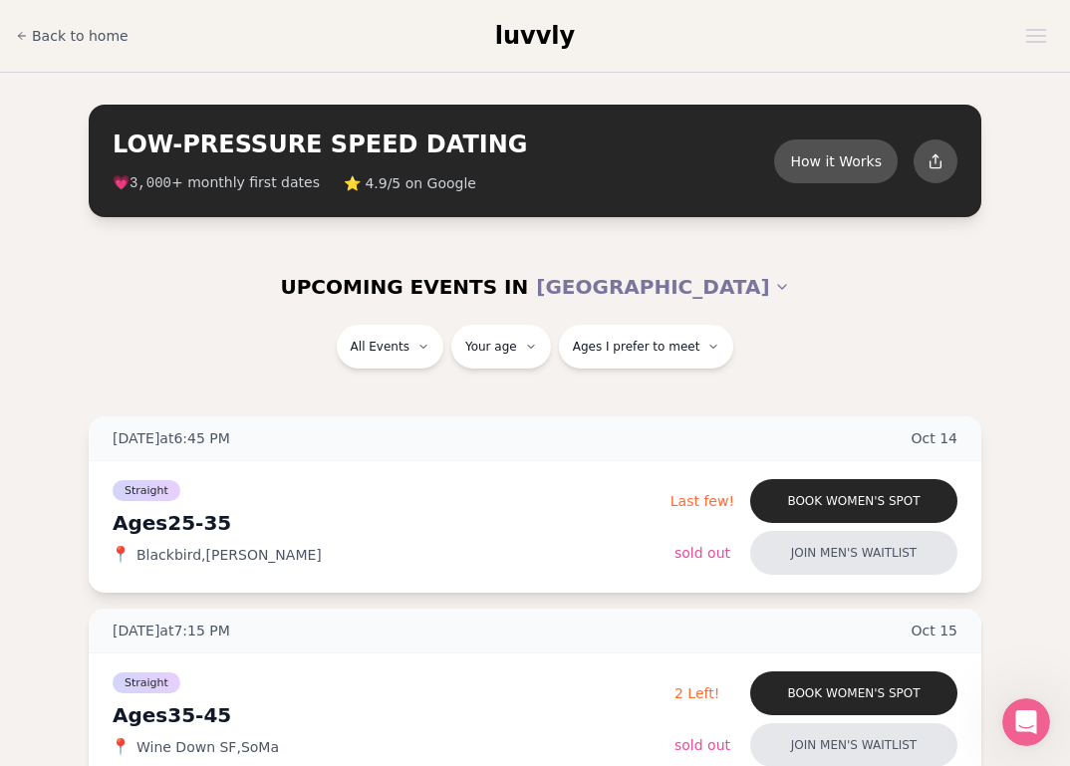
click at [537, 487] on div "Straight" at bounding box center [392, 489] width 558 height 24
